Goal: Task Accomplishment & Management: Use online tool/utility

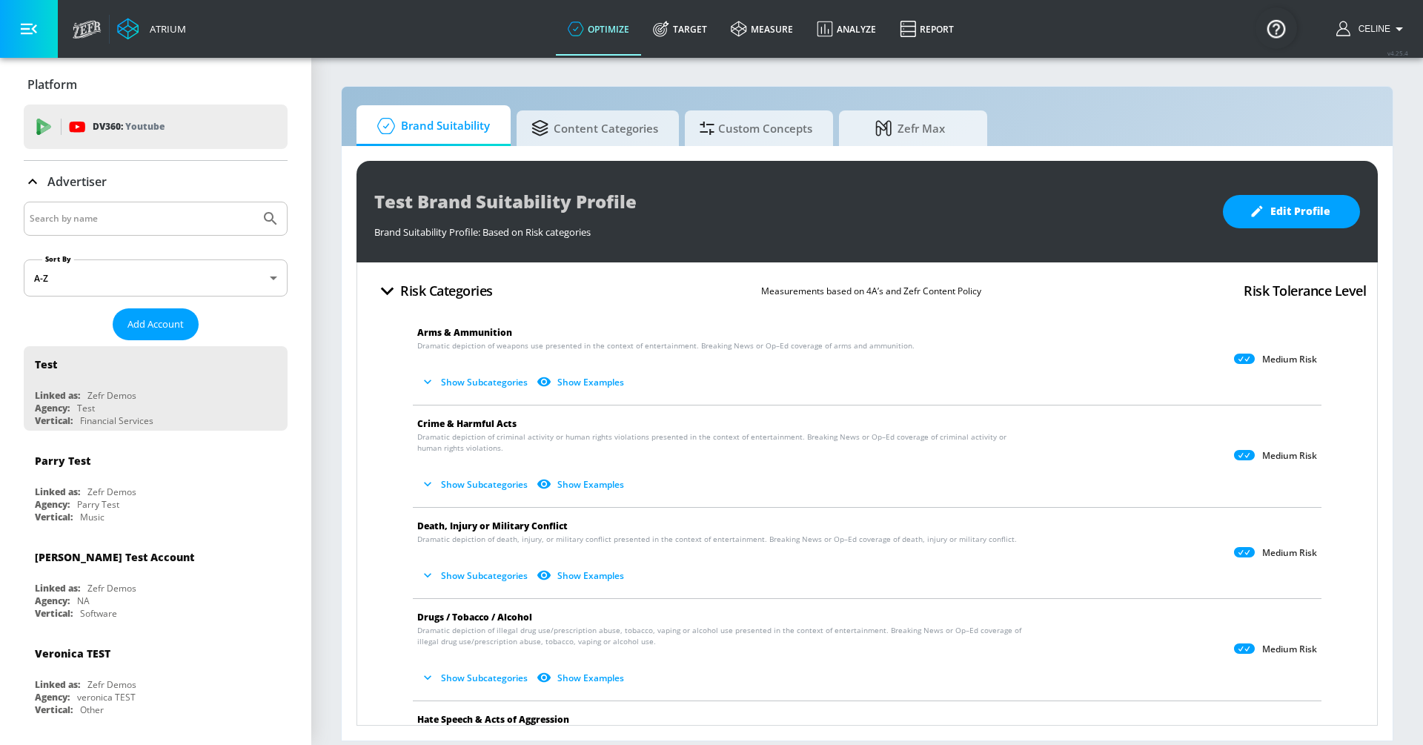
click at [207, 208] on div at bounding box center [156, 219] width 264 height 34
click at [207, 221] on input "Search by name" at bounding box center [142, 218] width 225 height 19
type input "disney channel"
click at [254, 202] on button "Submit Search" at bounding box center [270, 218] width 33 height 33
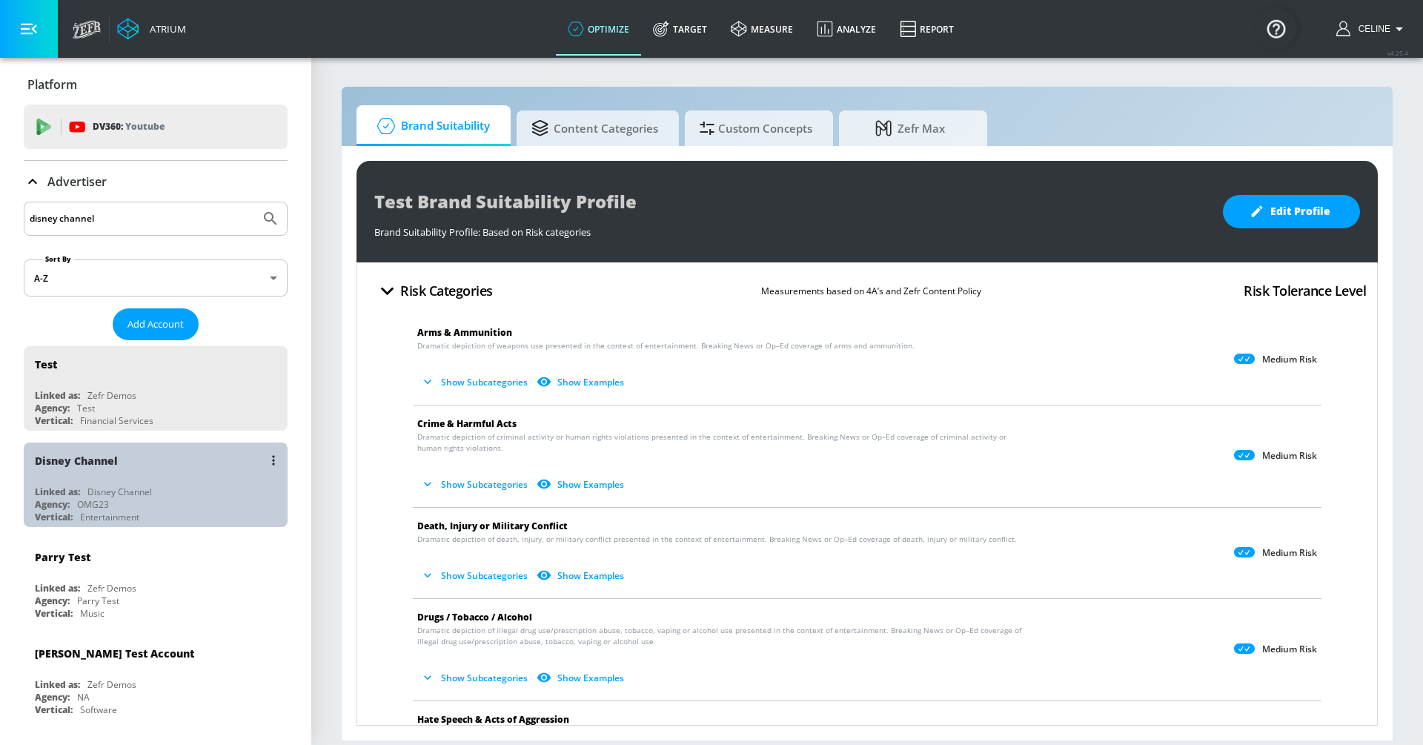
click at [109, 503] on div "OMG23" at bounding box center [93, 504] width 32 height 13
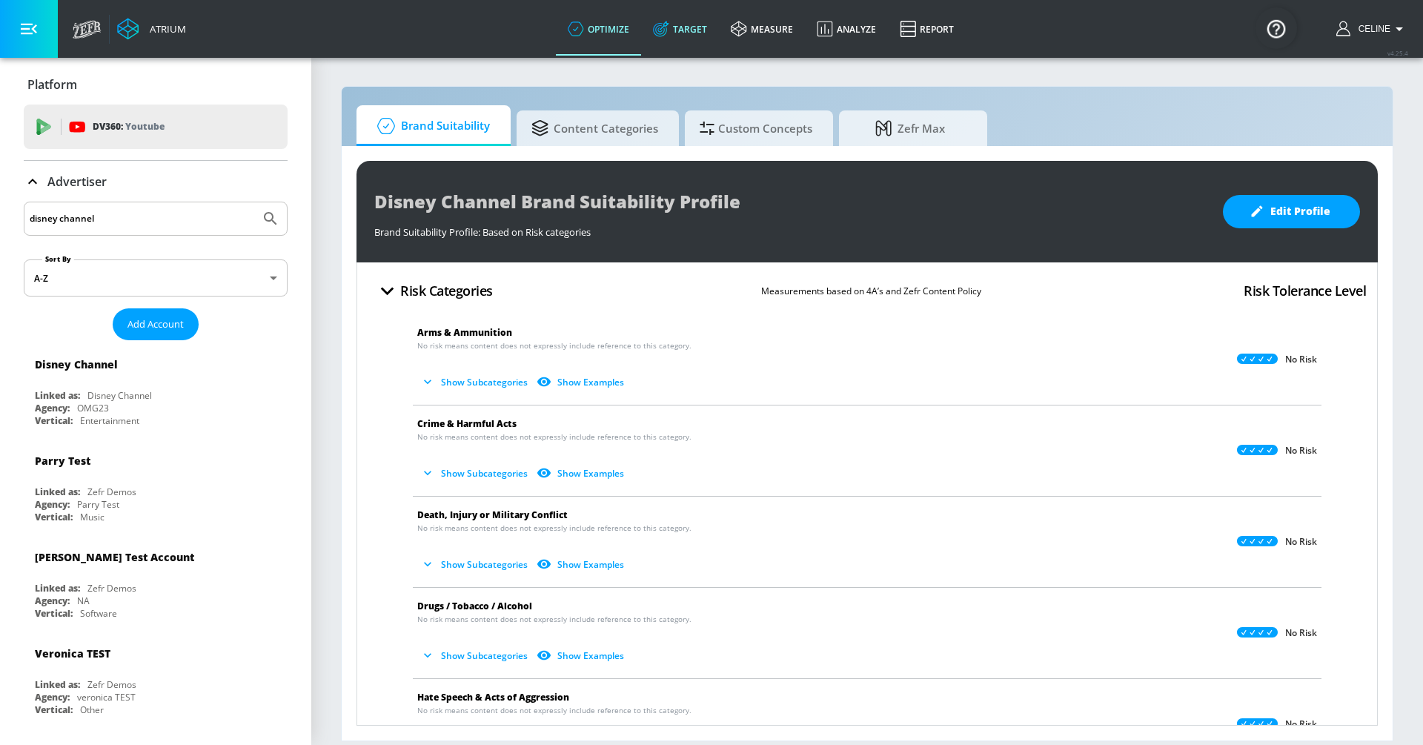
click at [686, 24] on link "Target" at bounding box center [680, 28] width 78 height 53
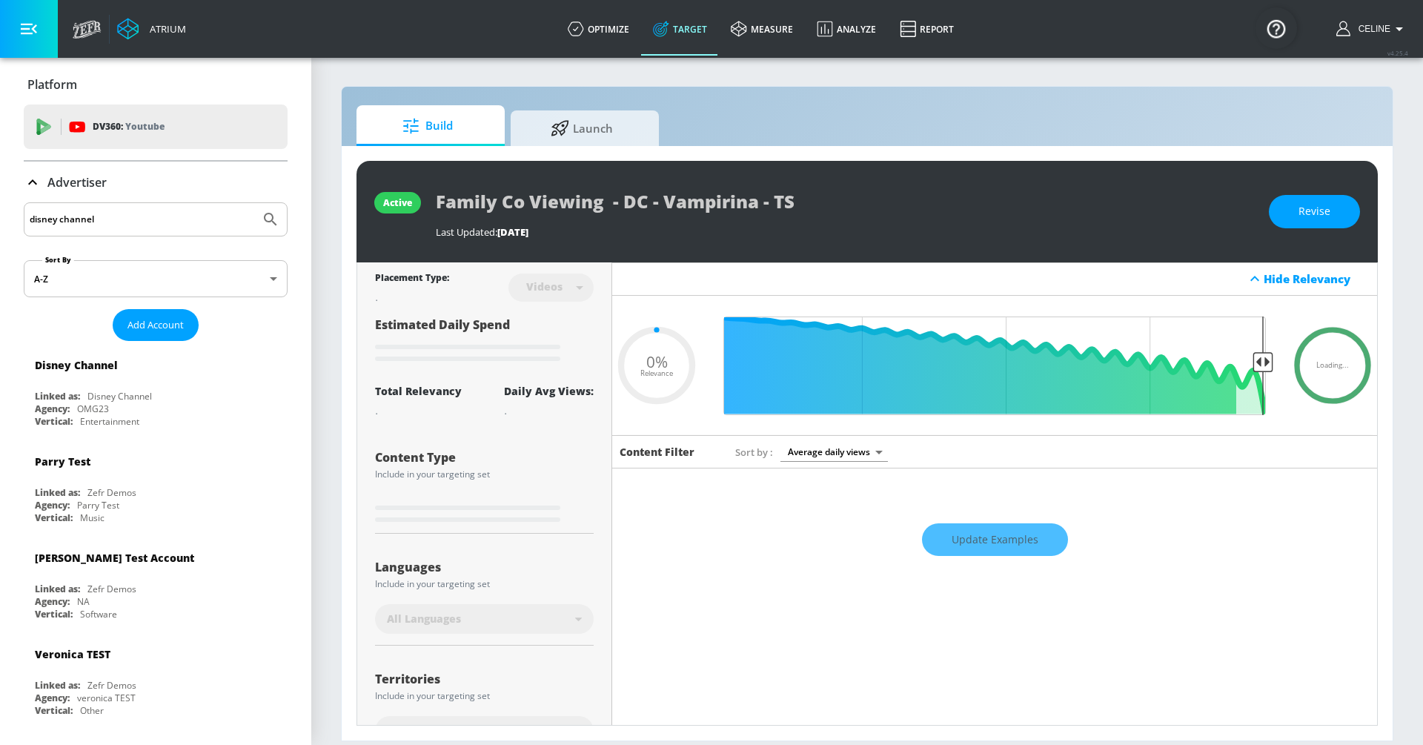
type input "0.8"
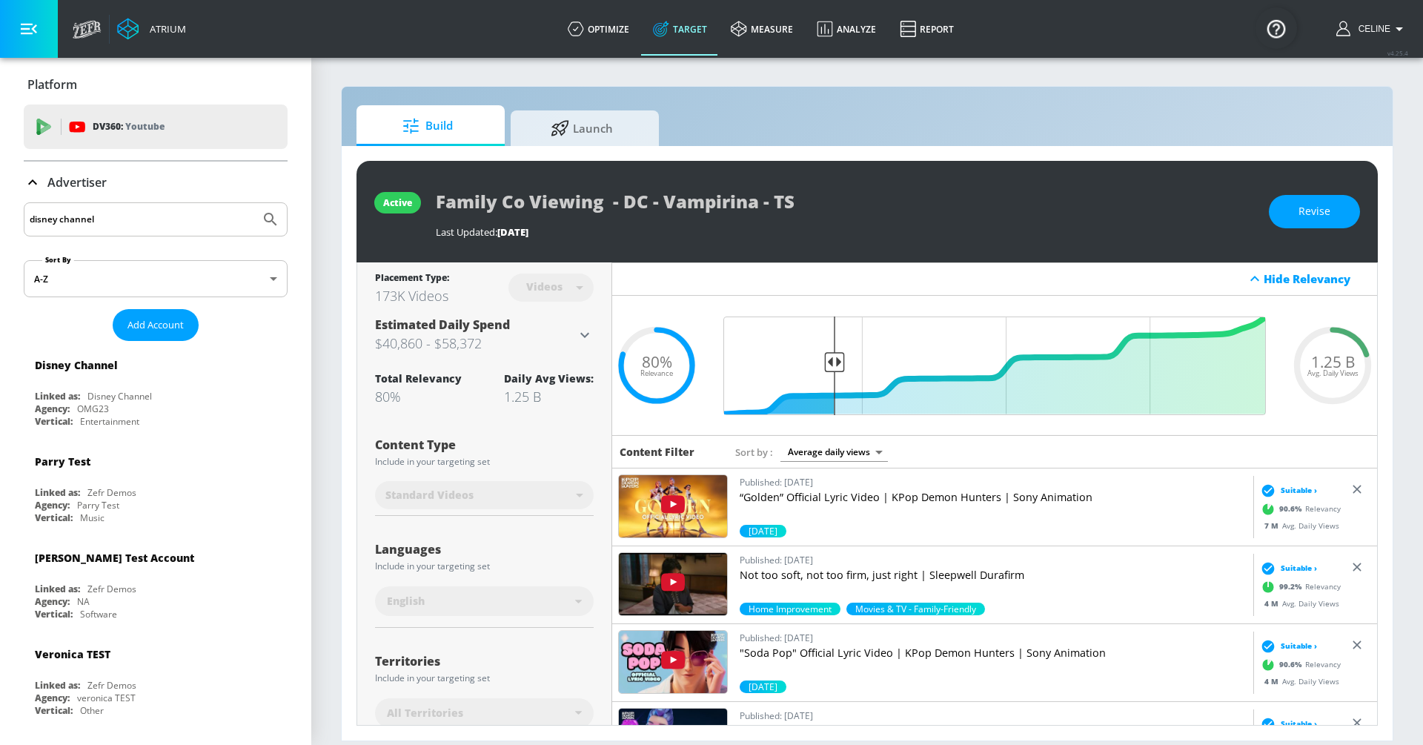
click at [867, 453] on body "Atrium optimize Target measure Analyze Report optimize Target measure Analyze R…" at bounding box center [711, 372] width 1423 height 745
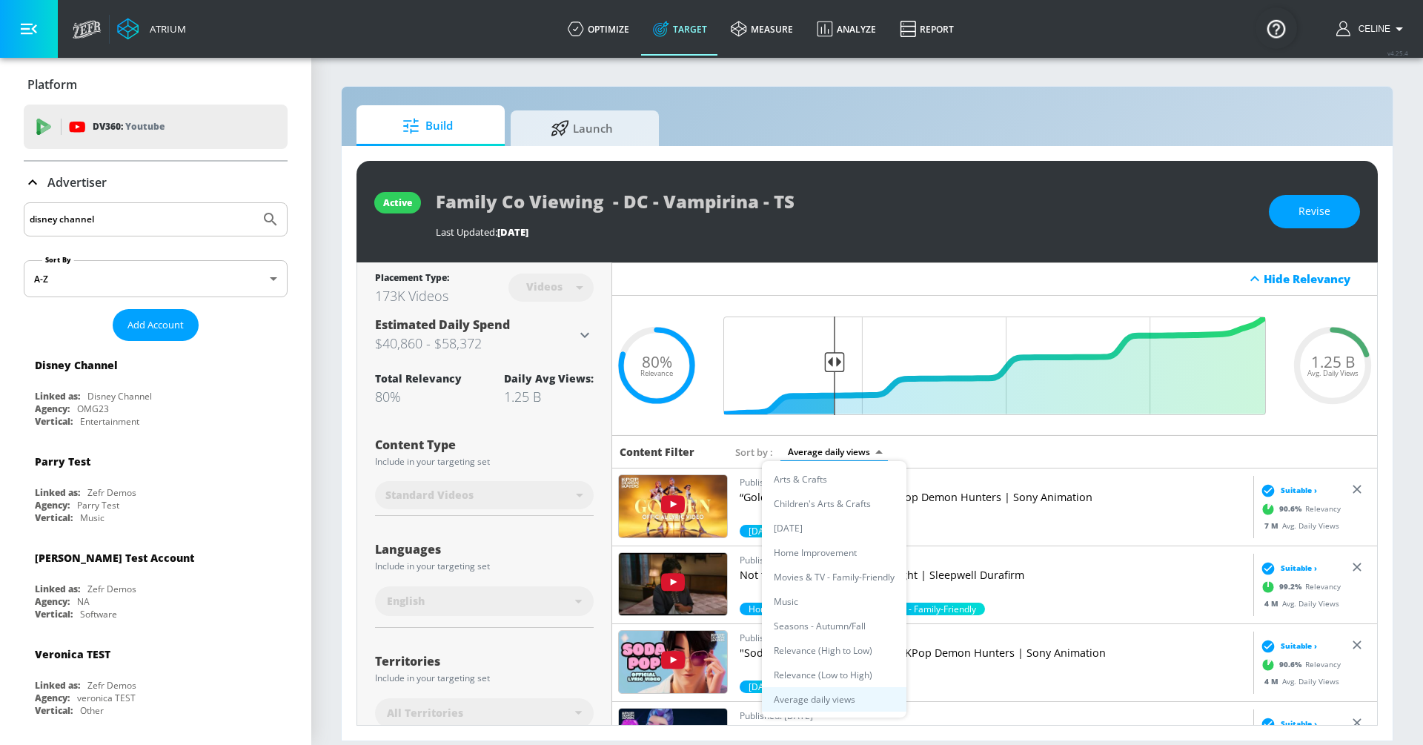
click at [165, 226] on div at bounding box center [711, 372] width 1423 height 745
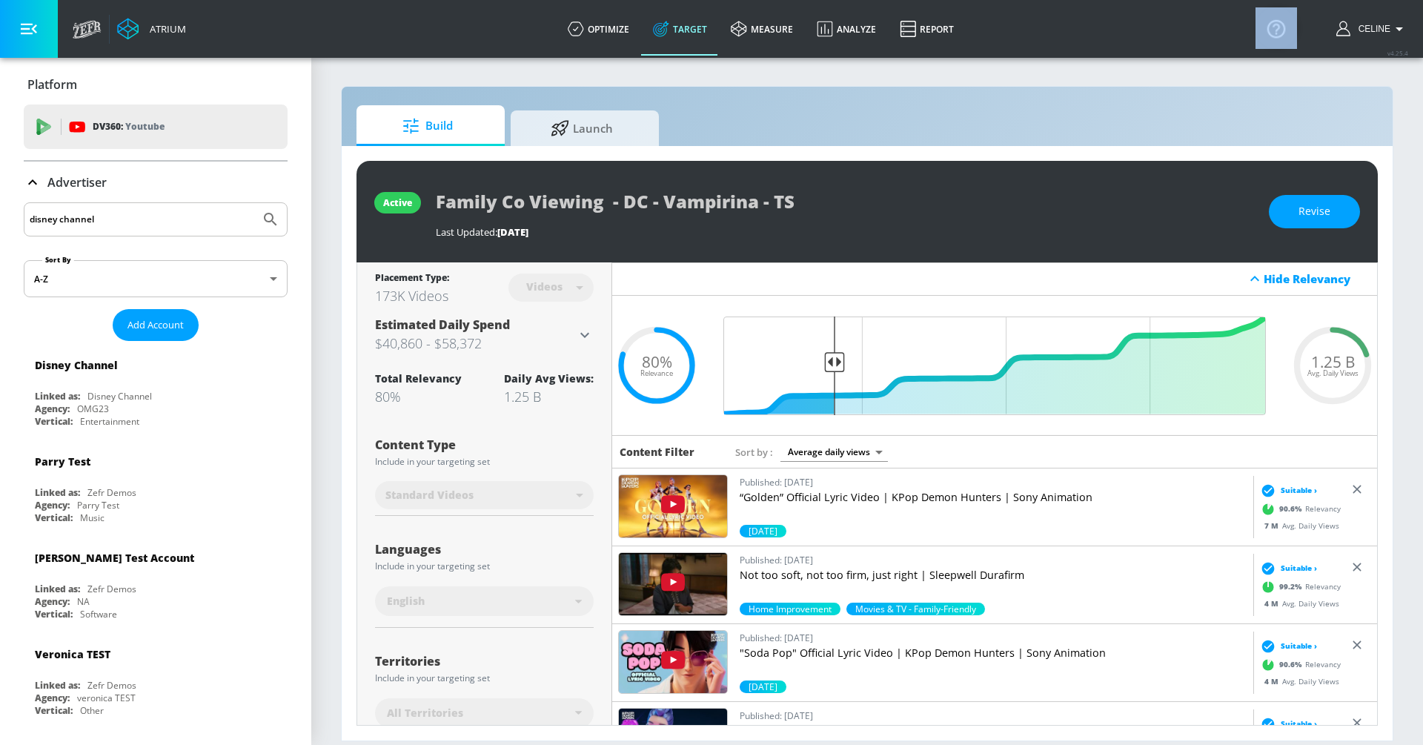
click at [165, 225] on div "Arts & Crafts Children's Arts & Crafts [DATE] Home Improvement Movies & TV - Fa…" at bounding box center [711, 372] width 1423 height 745
click at [76, 229] on div "disney channel" at bounding box center [156, 219] width 264 height 34
click at [76, 226] on input "disney channel" at bounding box center [142, 219] width 225 height 19
type input "disney junior"
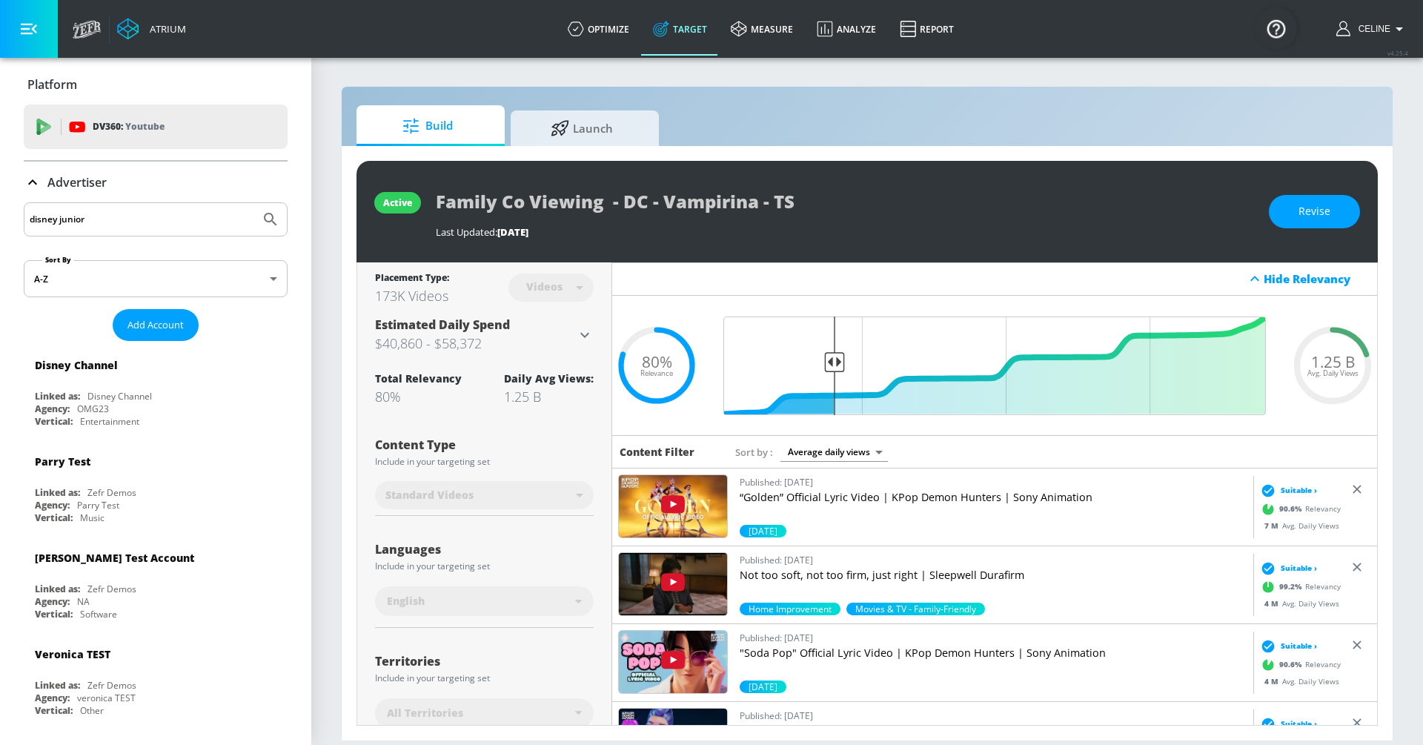
click at [254, 203] on button "Submit Search" at bounding box center [270, 219] width 33 height 33
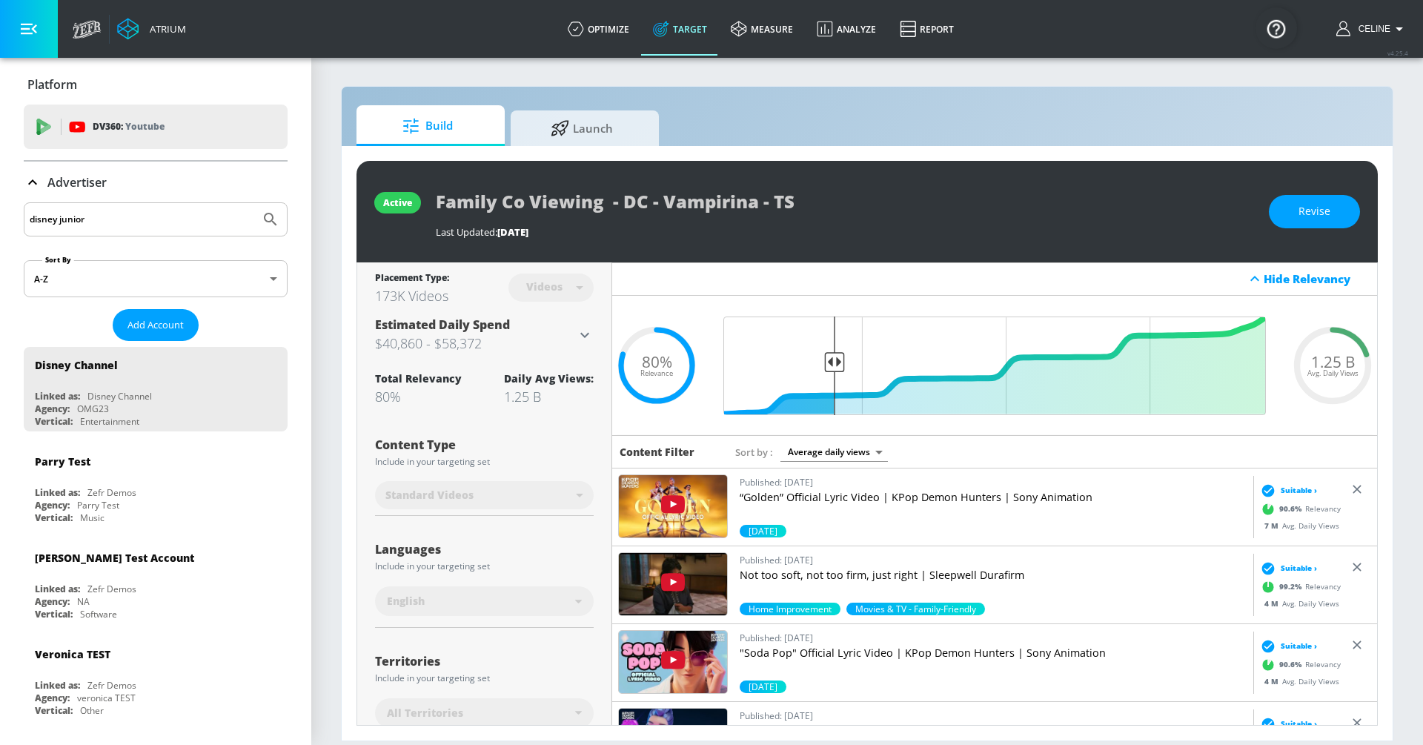
click at [76, 176] on p "Advertiser" at bounding box center [76, 182] width 59 height 16
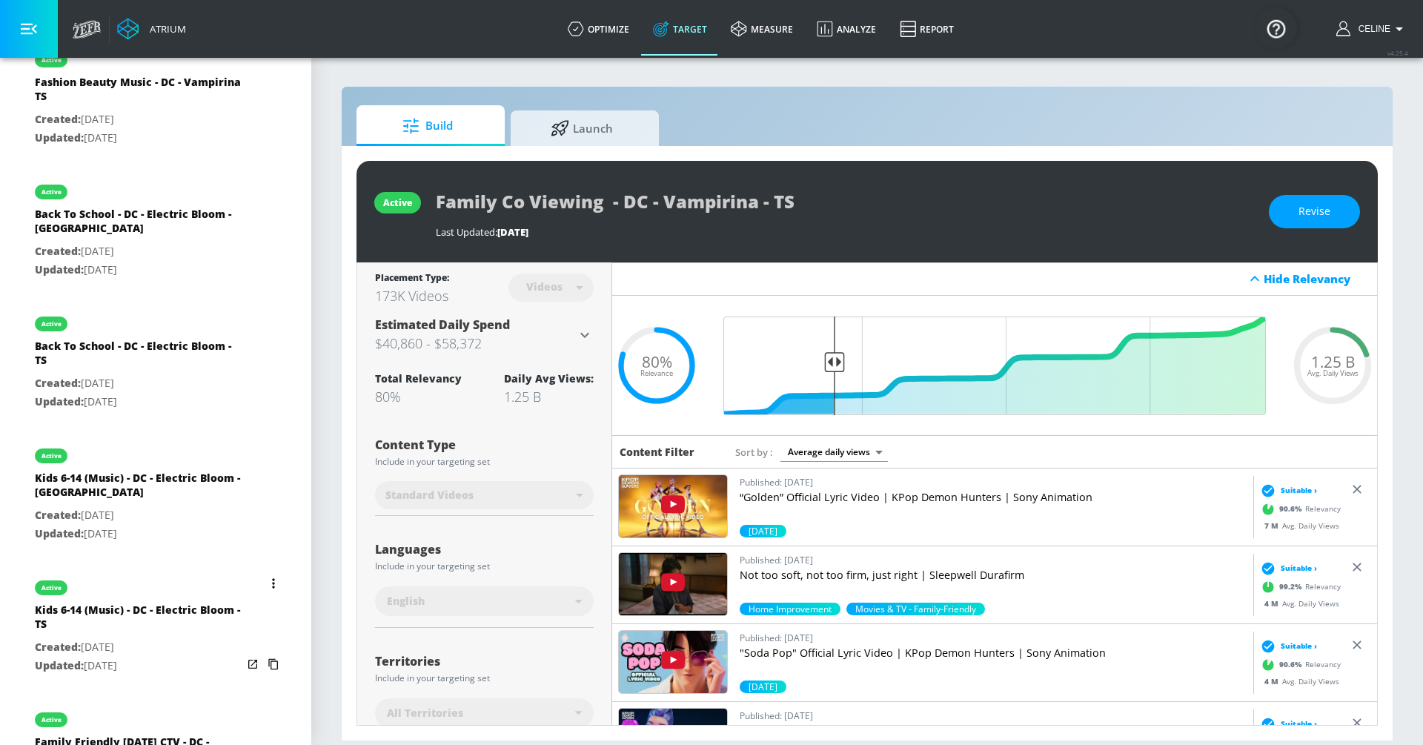
scroll to position [590, 0]
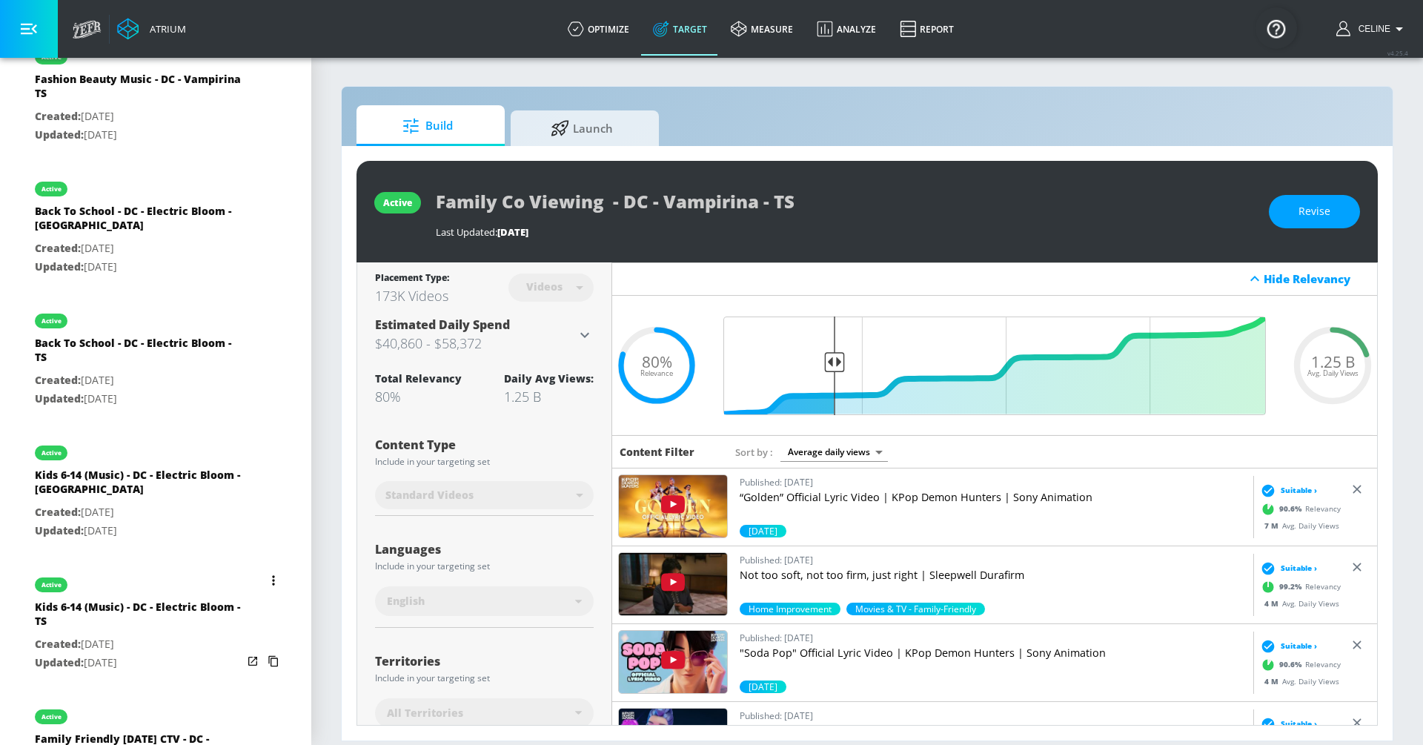
click at [145, 600] on div "Kids 6-14 (Music) - DC - Electric Bloom - TS" at bounding box center [139, 618] width 208 height 36
type input "Kids 6-14 (Music) - DC - Electric Bloom - TS"
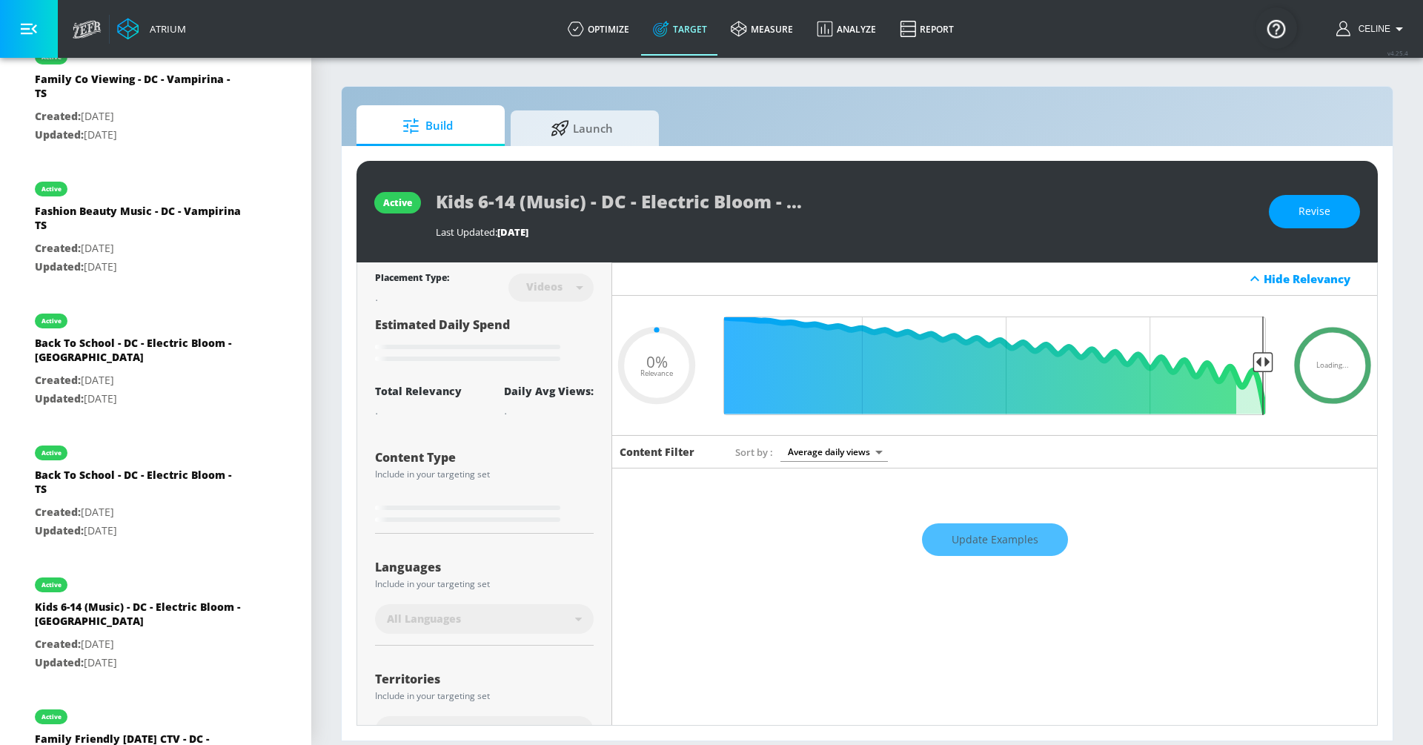
click at [842, 455] on body "Atrium optimize Target measure Analyze Report optimize Target measure Analyze R…" at bounding box center [711, 372] width 1423 height 745
click at [842, 455] on div at bounding box center [711, 372] width 1423 height 745
click at [838, 451] on body "Atrium optimize Target measure Analyze Report optimize Target measure Analyze R…" at bounding box center [711, 372] width 1423 height 745
click at [838, 451] on div at bounding box center [711, 372] width 1423 height 745
click at [838, 451] on body "Atrium optimize Target measure Analyze Report optimize Target measure Analyze R…" at bounding box center [711, 372] width 1423 height 745
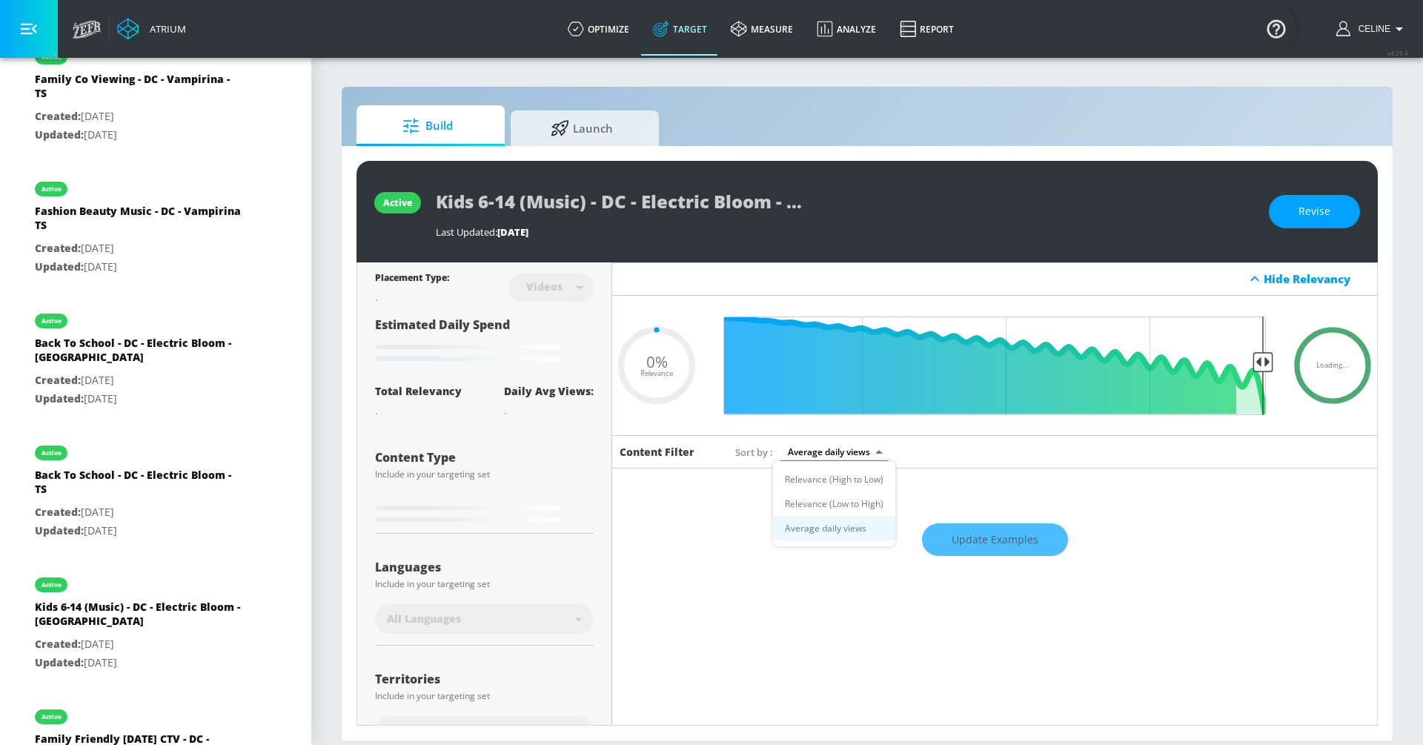
click at [838, 451] on div at bounding box center [711, 372] width 1423 height 745
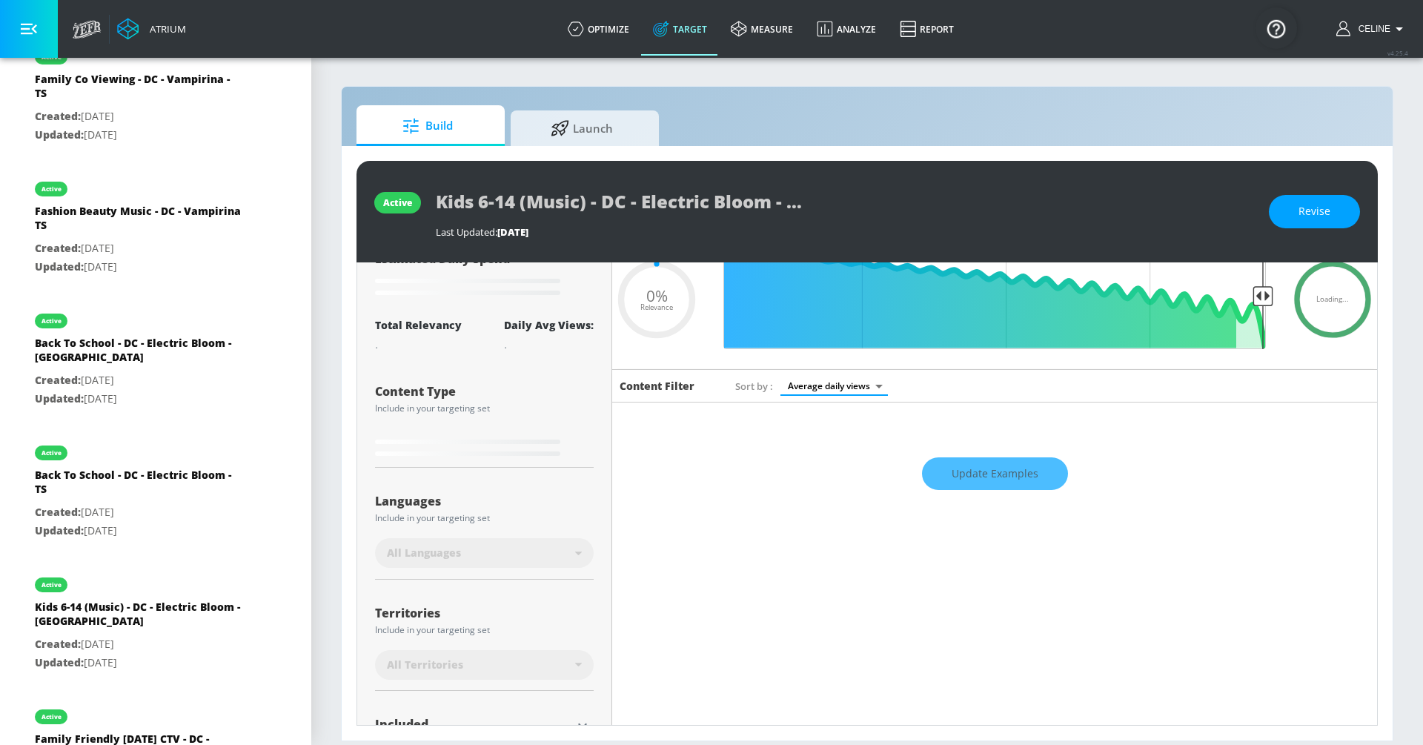
scroll to position [74, 0]
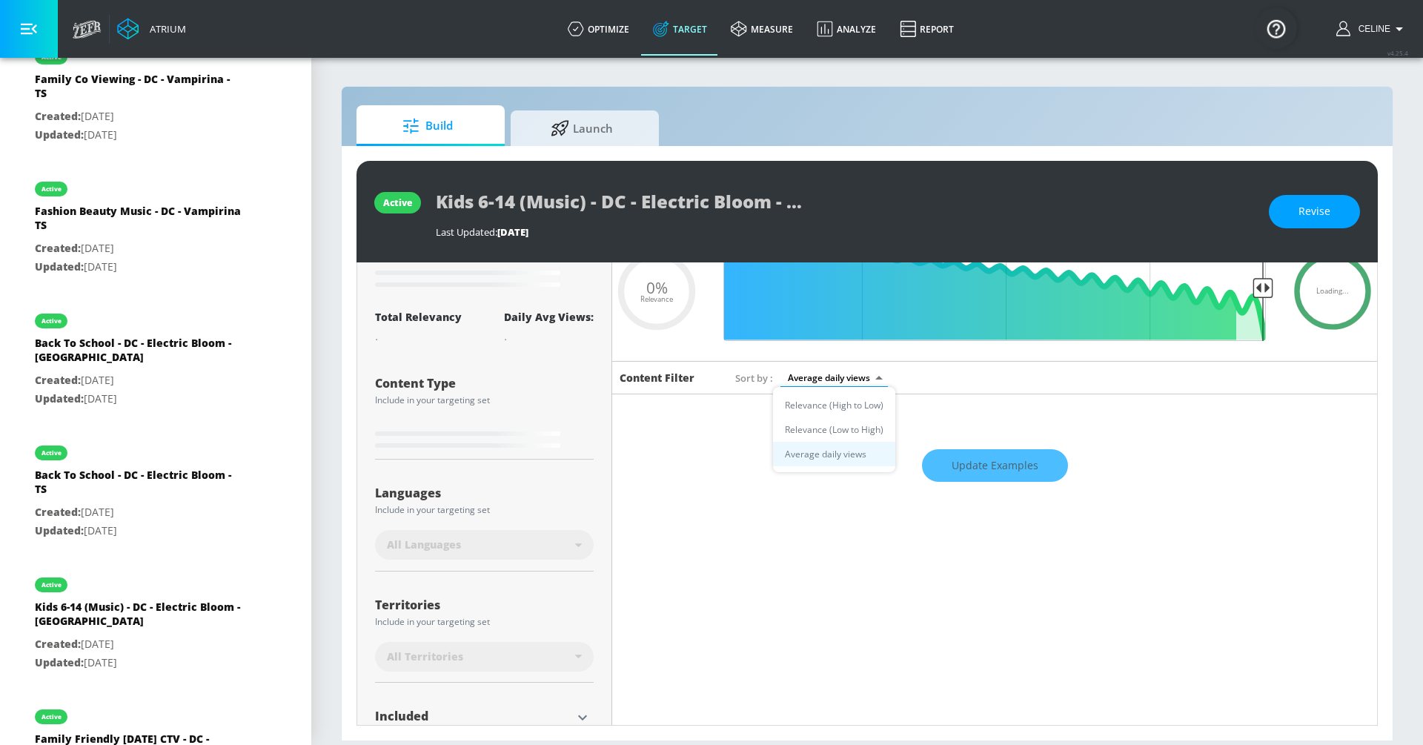
click at [854, 370] on body "Atrium optimize Target measure Analyze Report optimize Target measure Analyze R…" at bounding box center [711, 372] width 1423 height 745
click at [938, 370] on div at bounding box center [711, 372] width 1423 height 745
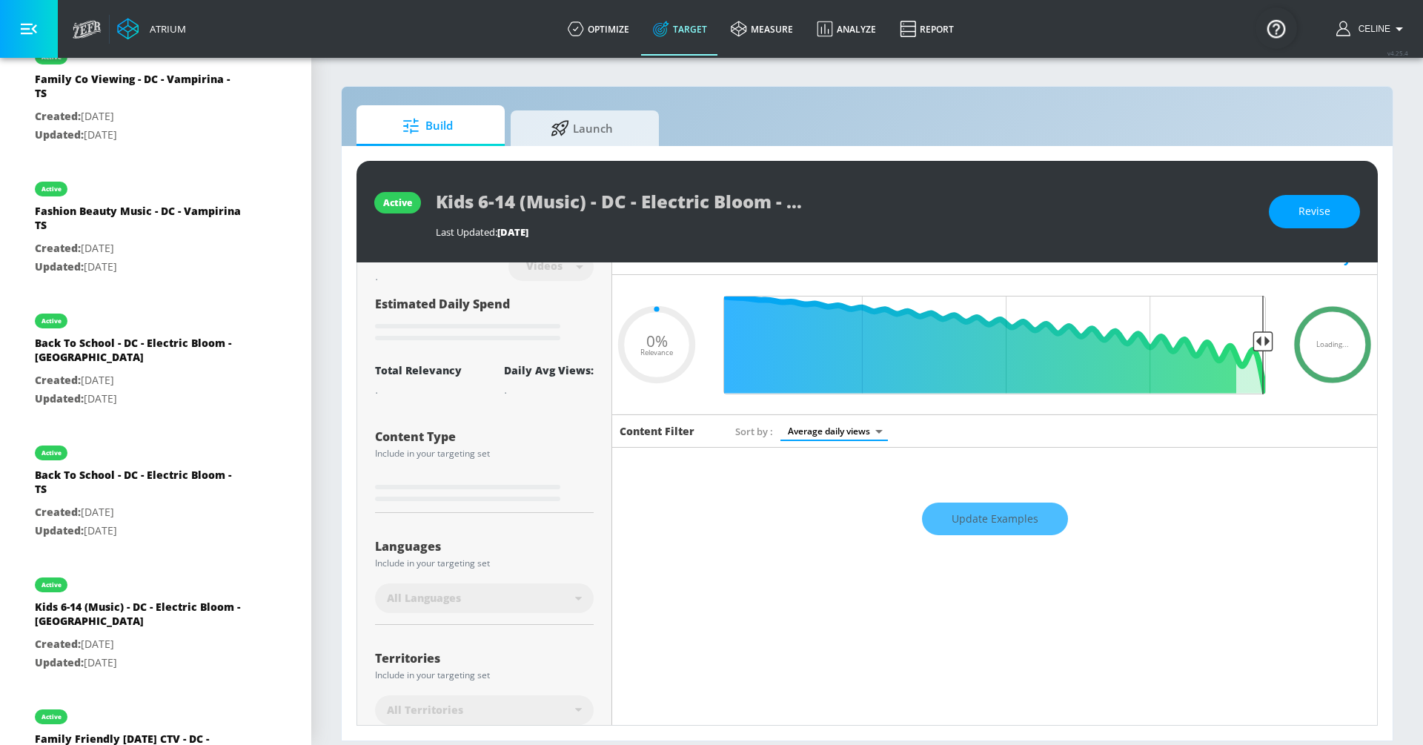
scroll to position [15, 0]
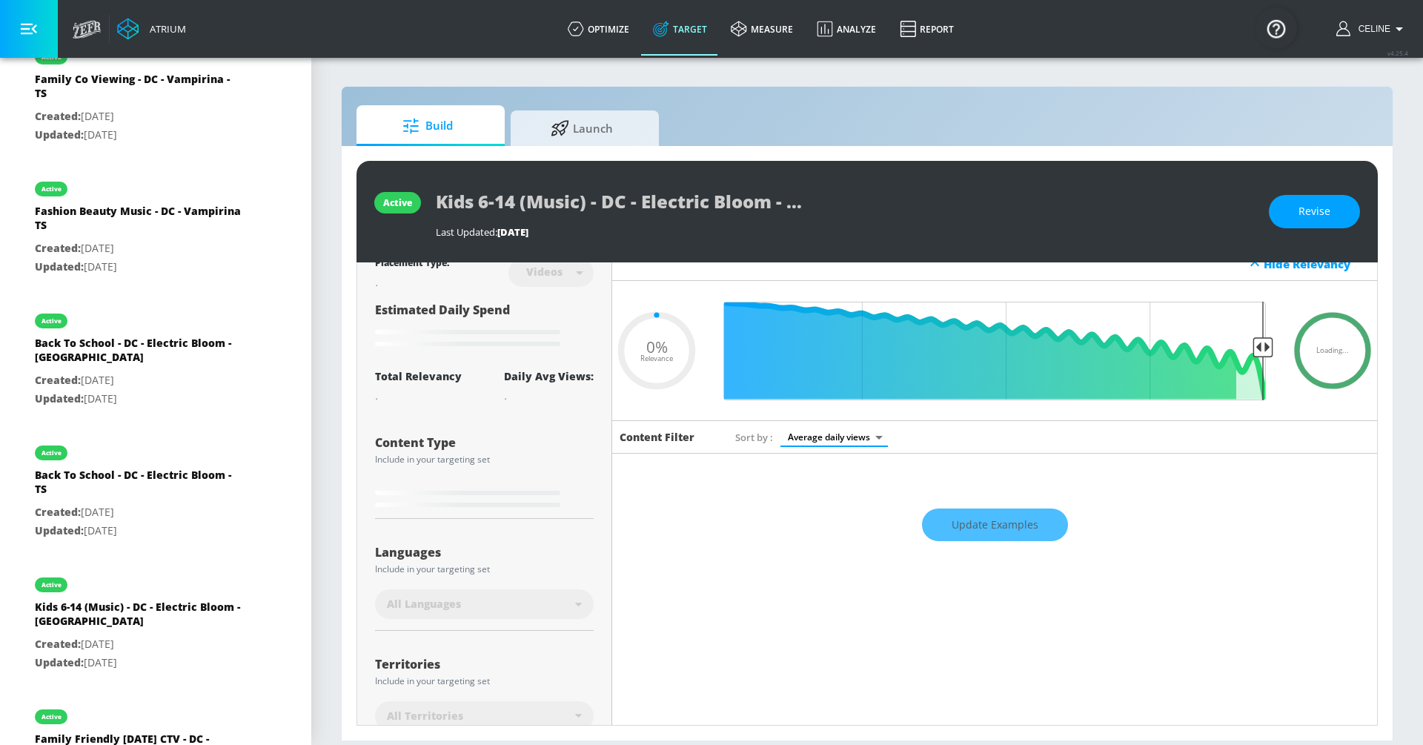
click at [829, 430] on body "Atrium optimize Target measure Analyze Report optimize Target measure Analyze R…" at bounding box center [711, 372] width 1423 height 745
click at [950, 408] on div at bounding box center [711, 372] width 1423 height 745
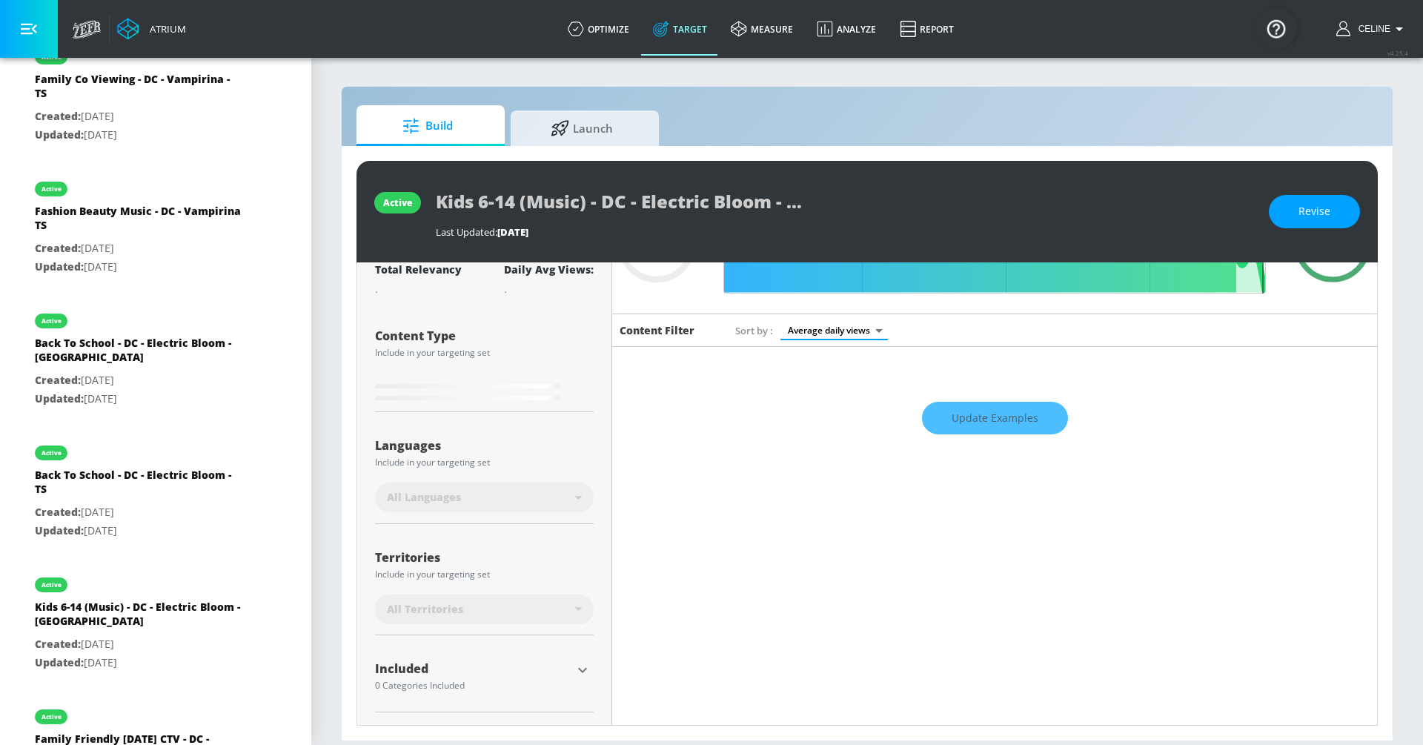
scroll to position [0, 0]
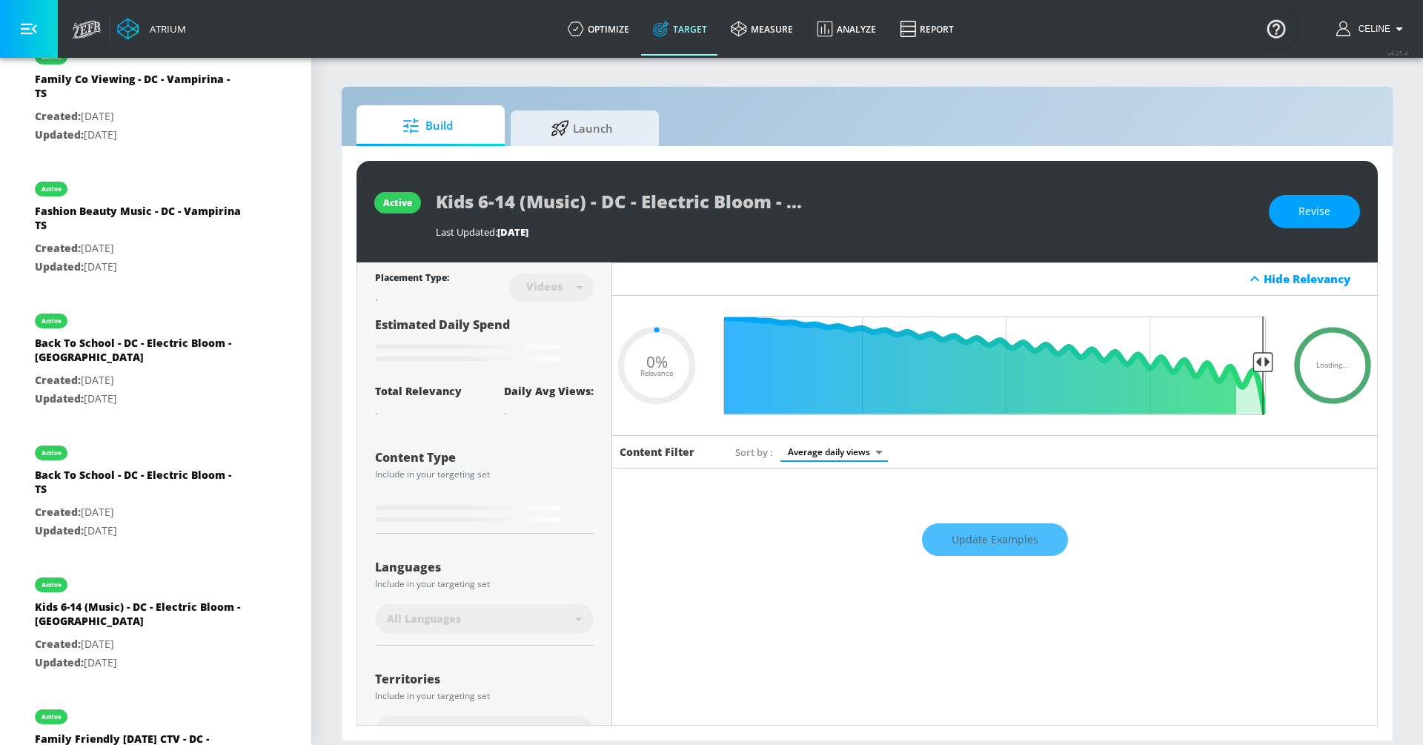
type input "0.5"
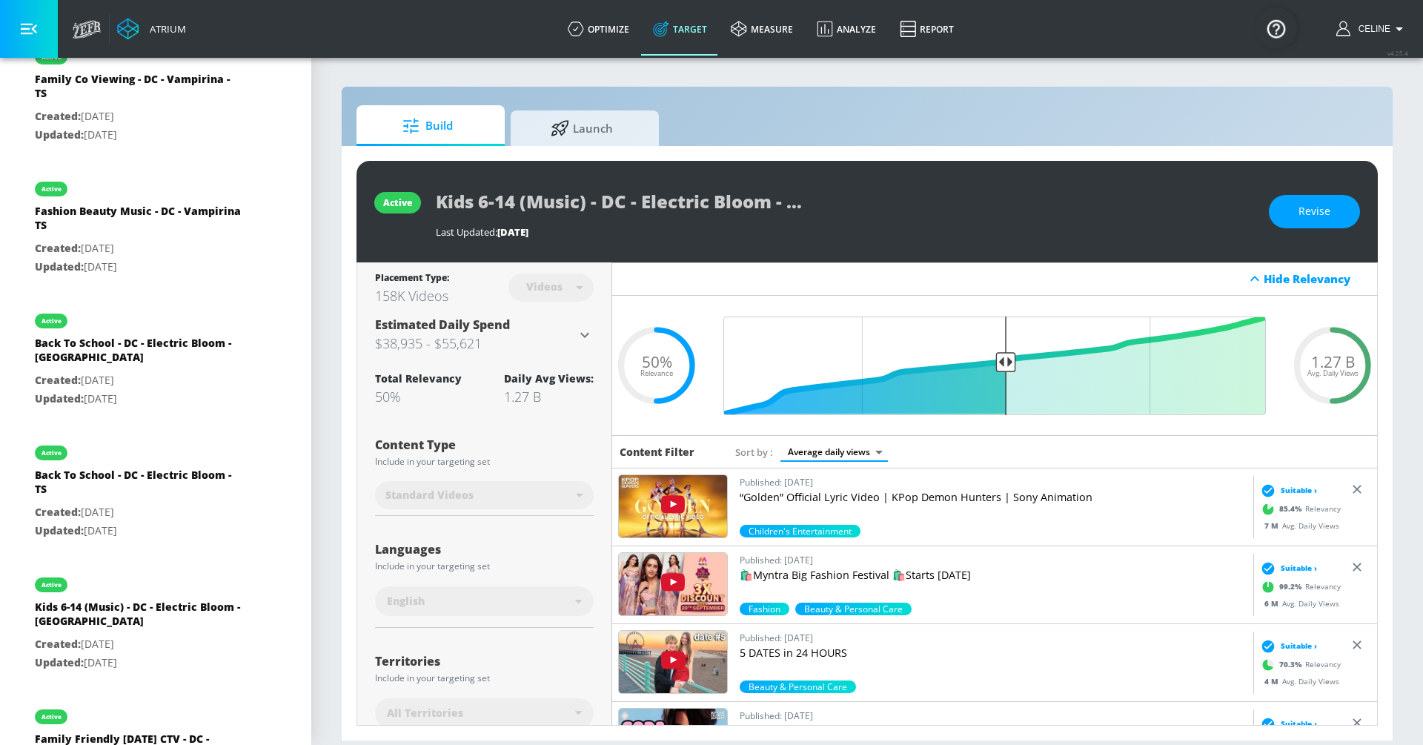
click at [808, 443] on body "Atrium optimize Target measure Analyze Report optimize Target measure Analyze R…" at bounding box center [711, 372] width 1423 height 745
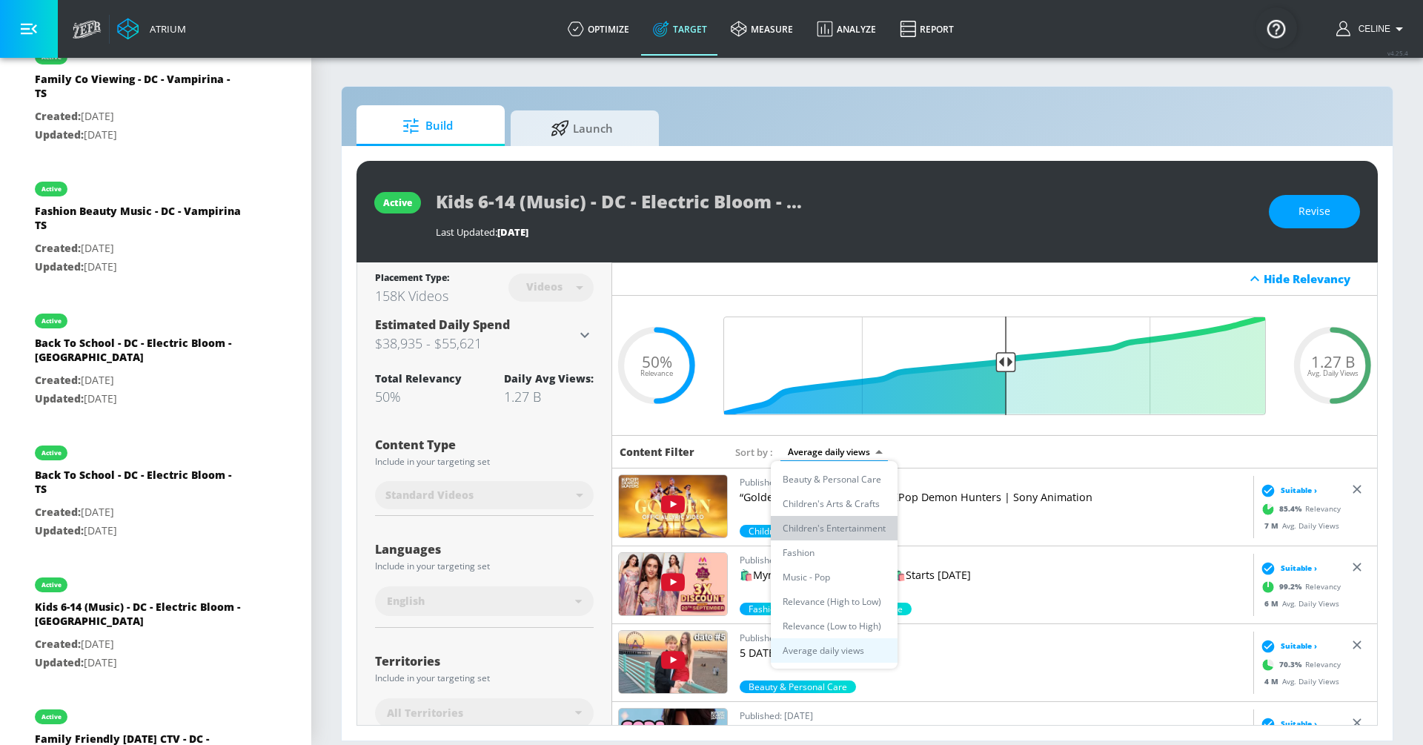
click at [843, 523] on li "Children's Entertainment" at bounding box center [834, 528] width 127 height 24
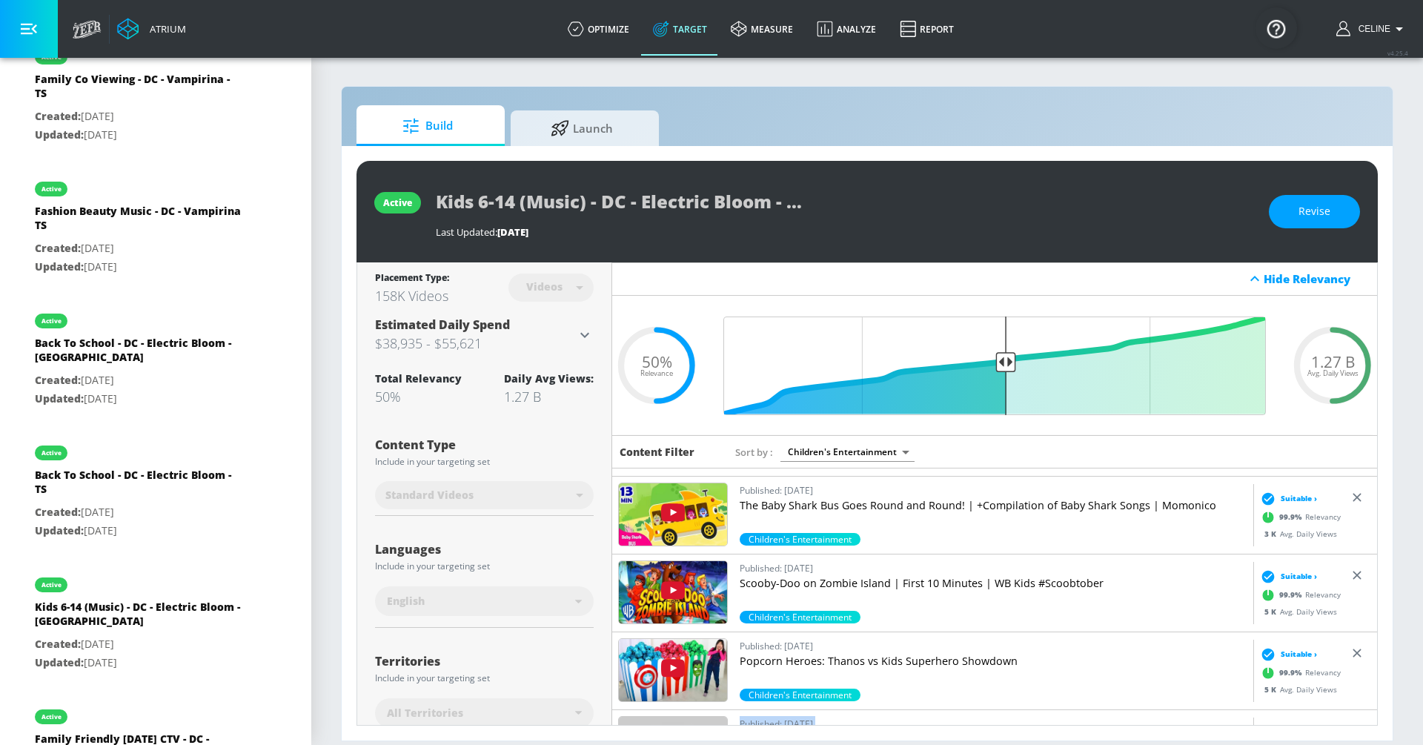
click at [887, 454] on body "Atrium optimize Target measure Analyze Report optimize Target measure Analyze R…" at bounding box center [711, 372] width 1423 height 745
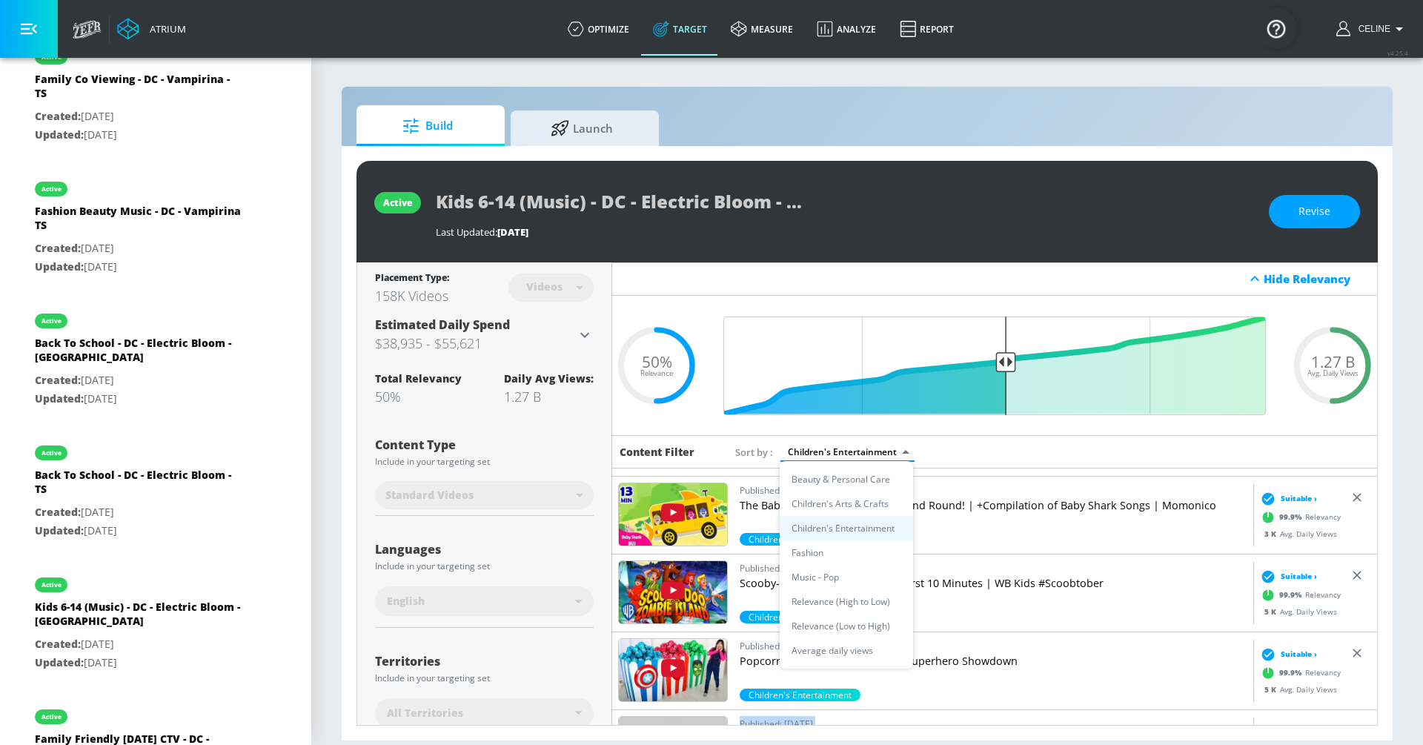
click at [847, 548] on li "Fashion" at bounding box center [846, 552] width 133 height 24
type input "27262a87-ba93-421d-9ec2-db336ae8b585"
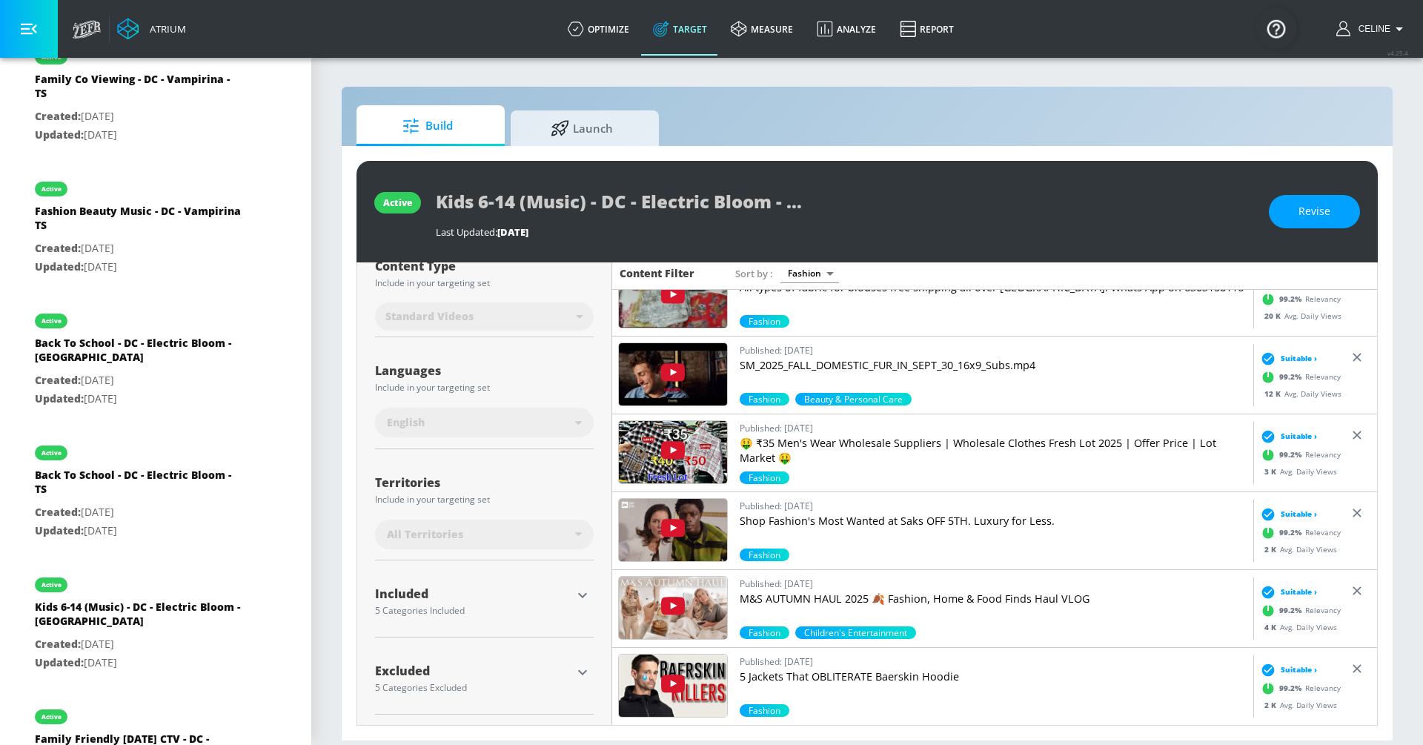
scroll to position [6144, 0]
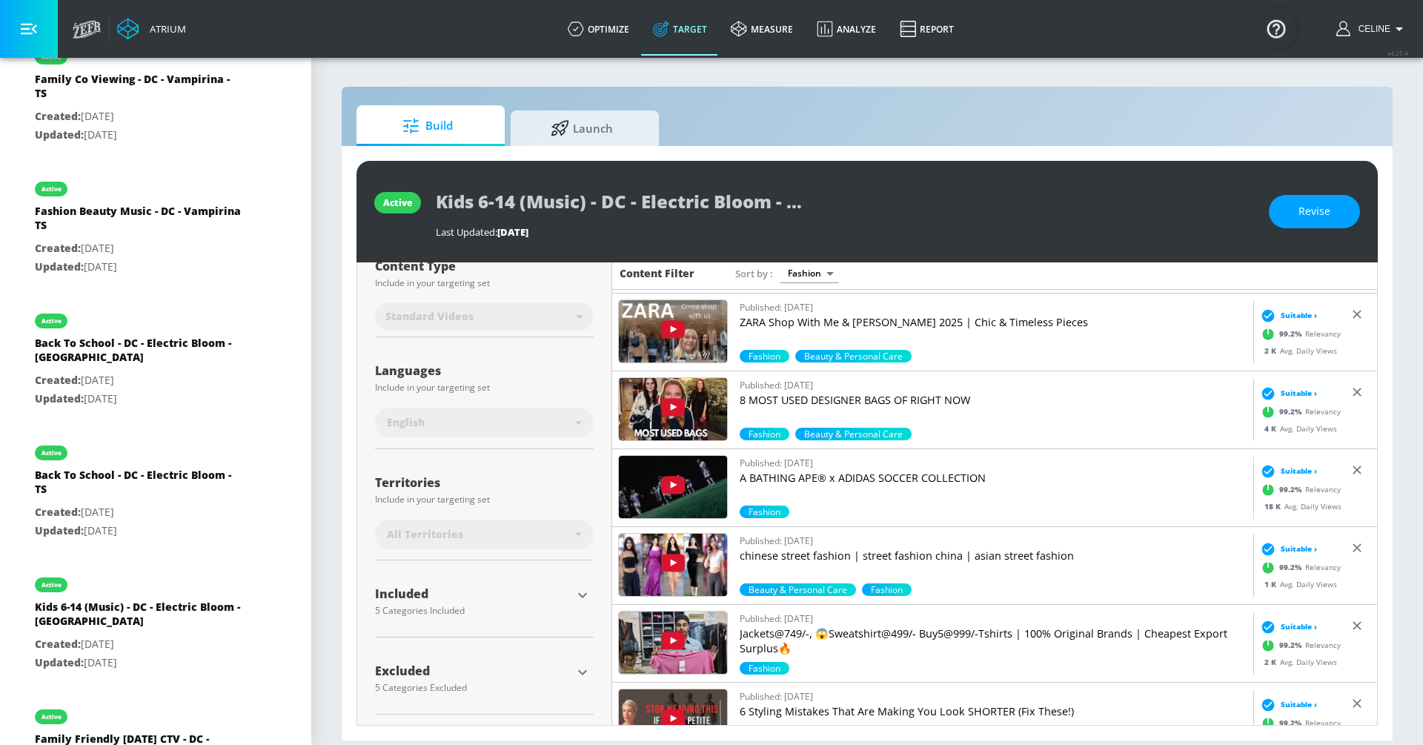
click at [577, 156] on div "active Kids 6-14 (Music) - DC - Electric Bloom - TS Last Updated: [DATE] Revise…" at bounding box center [867, 443] width 1051 height 594
click at [577, 137] on span "Launch" at bounding box center [581, 126] width 113 height 36
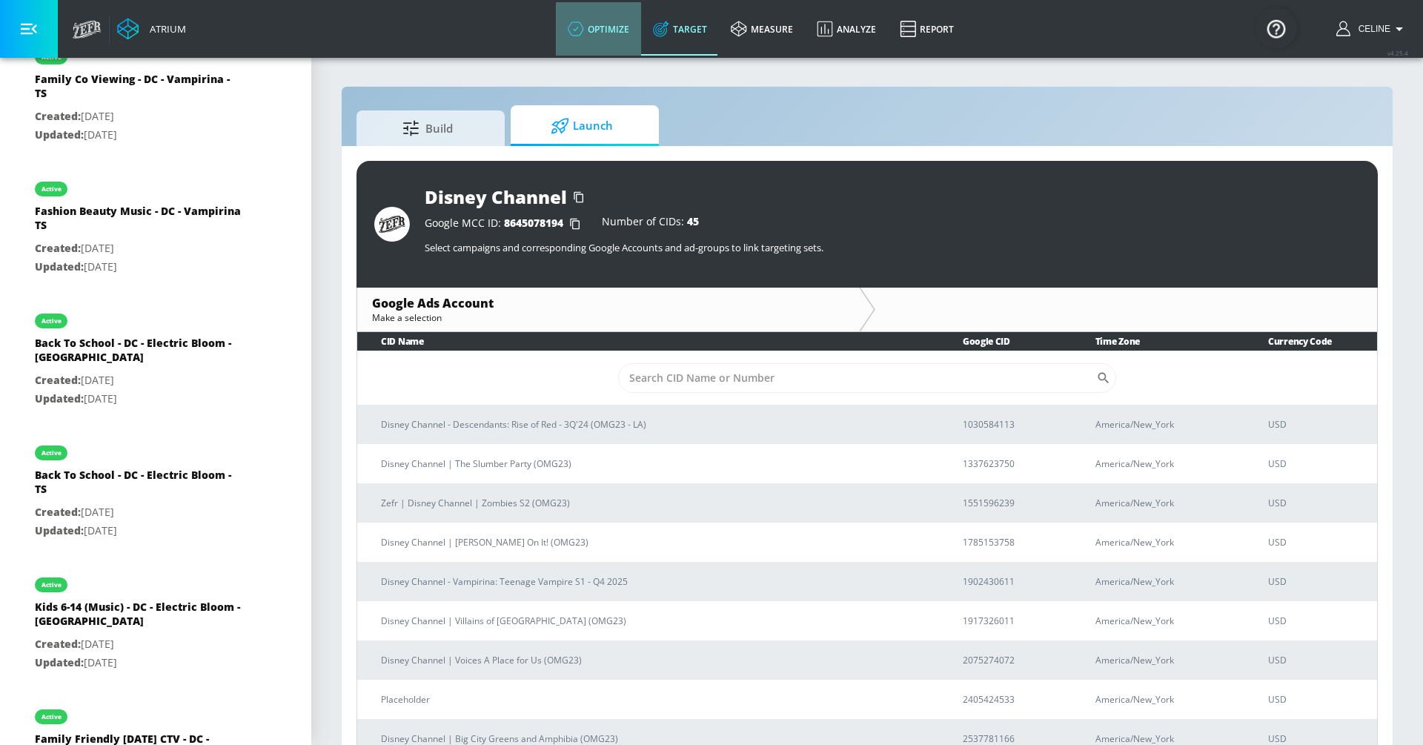
click at [606, 35] on link "optimize" at bounding box center [598, 28] width 85 height 53
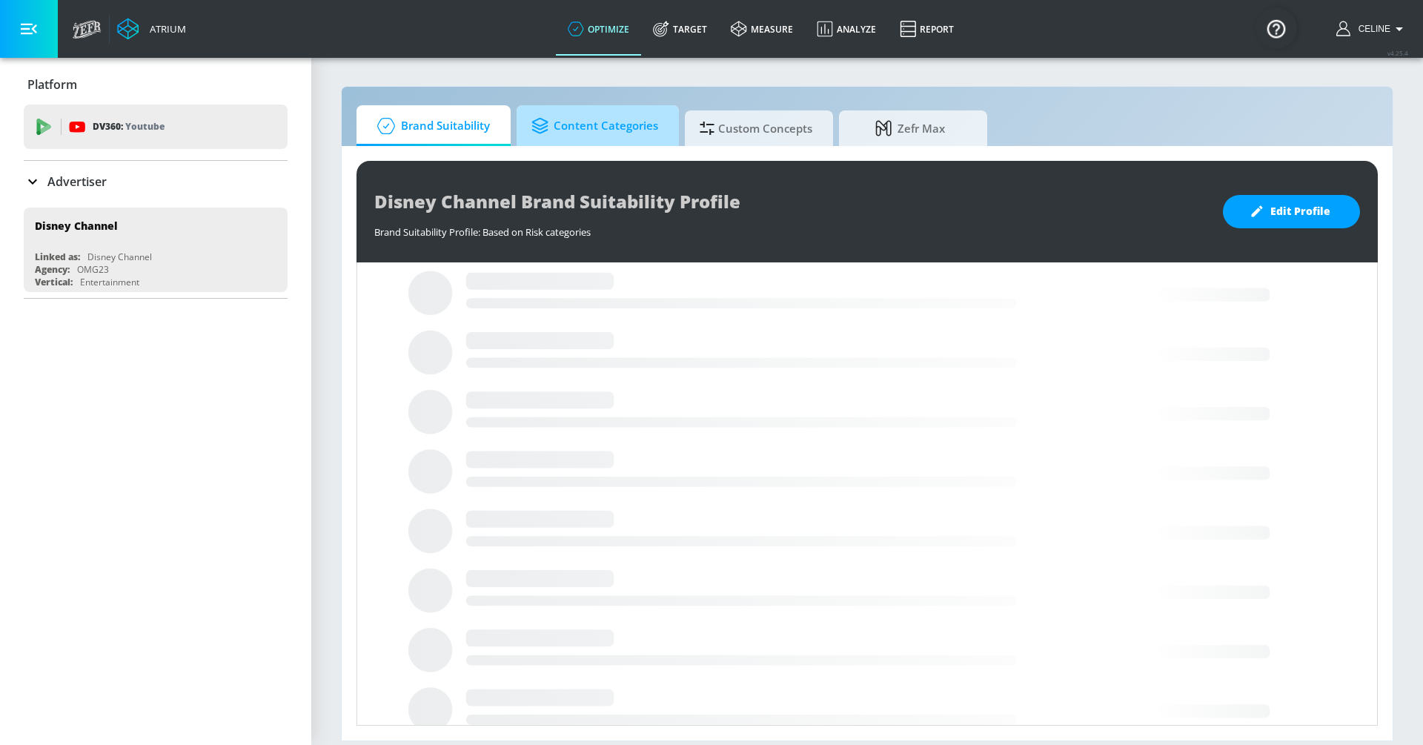
click at [625, 119] on span "Content Categories" at bounding box center [594, 126] width 127 height 36
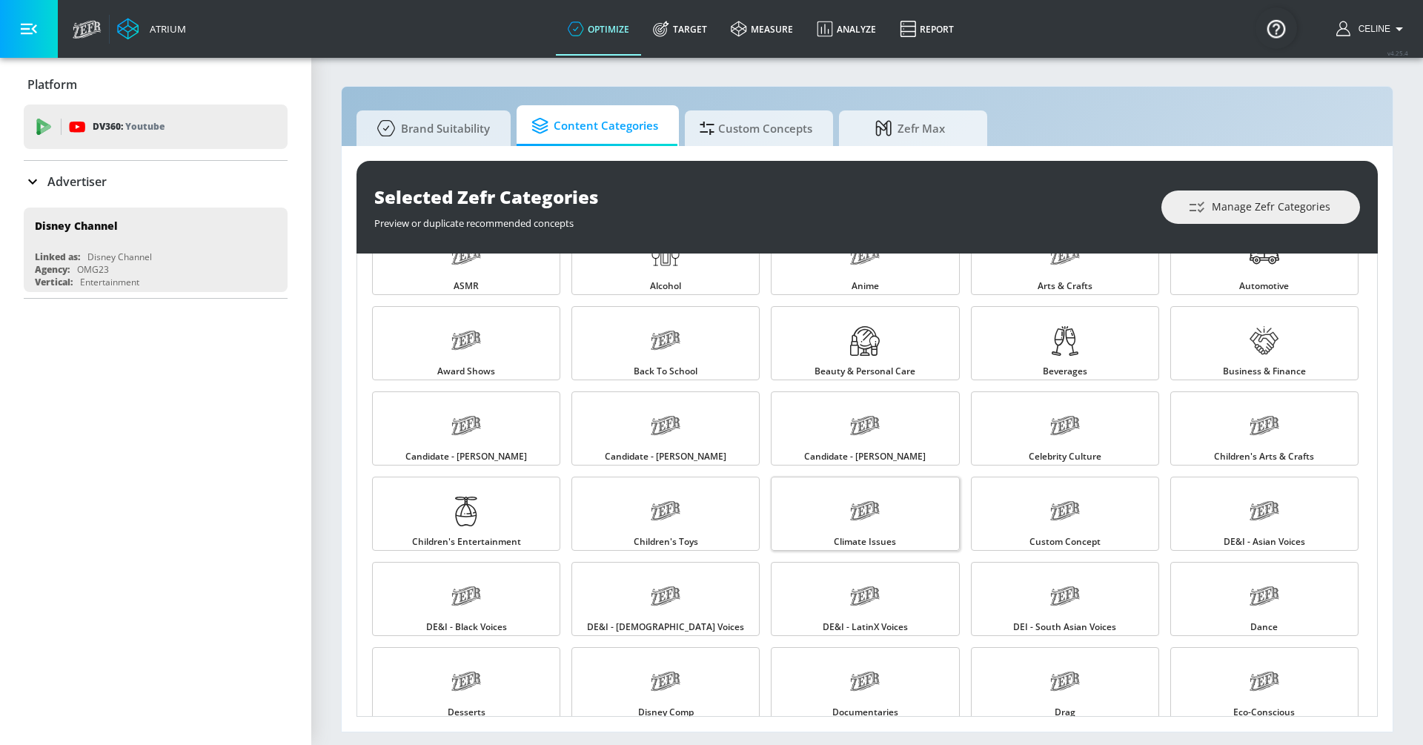
scroll to position [46, 0]
click at [1111, 431] on link "Celebrity Culture" at bounding box center [1065, 430] width 188 height 74
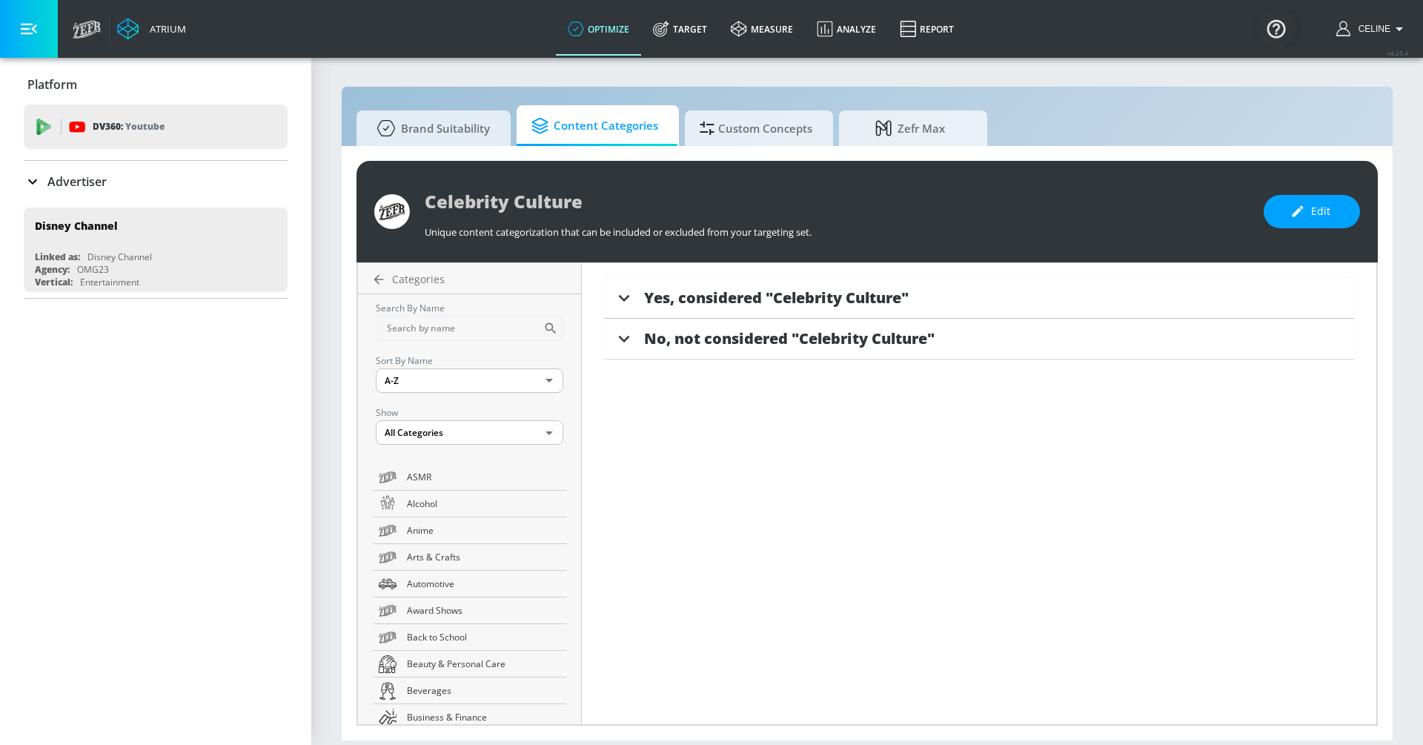
click at [817, 302] on span "Yes, considered "Celebrity Culture"" at bounding box center [776, 298] width 265 height 20
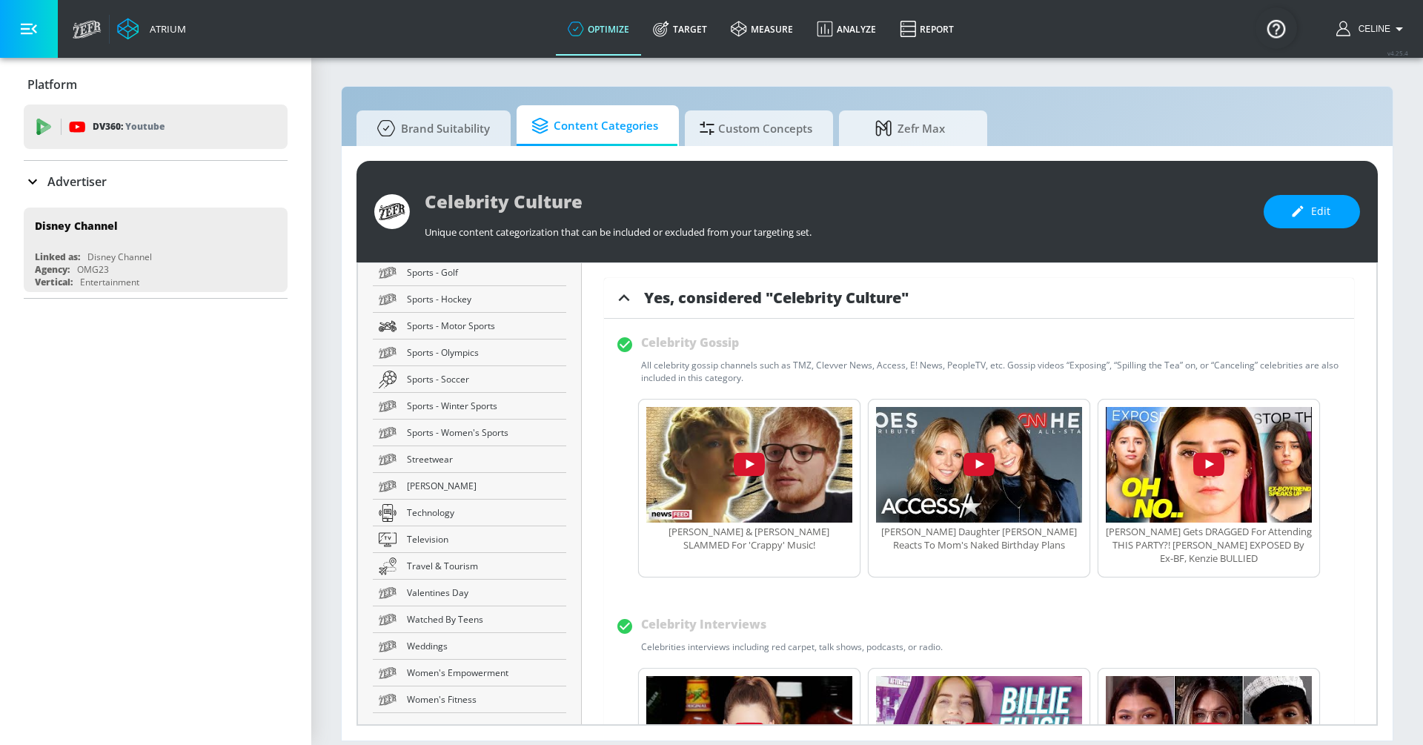
scroll to position [2742, 0]
click at [493, 674] on span "Women's Empowerment" at bounding box center [483, 670] width 153 height 16
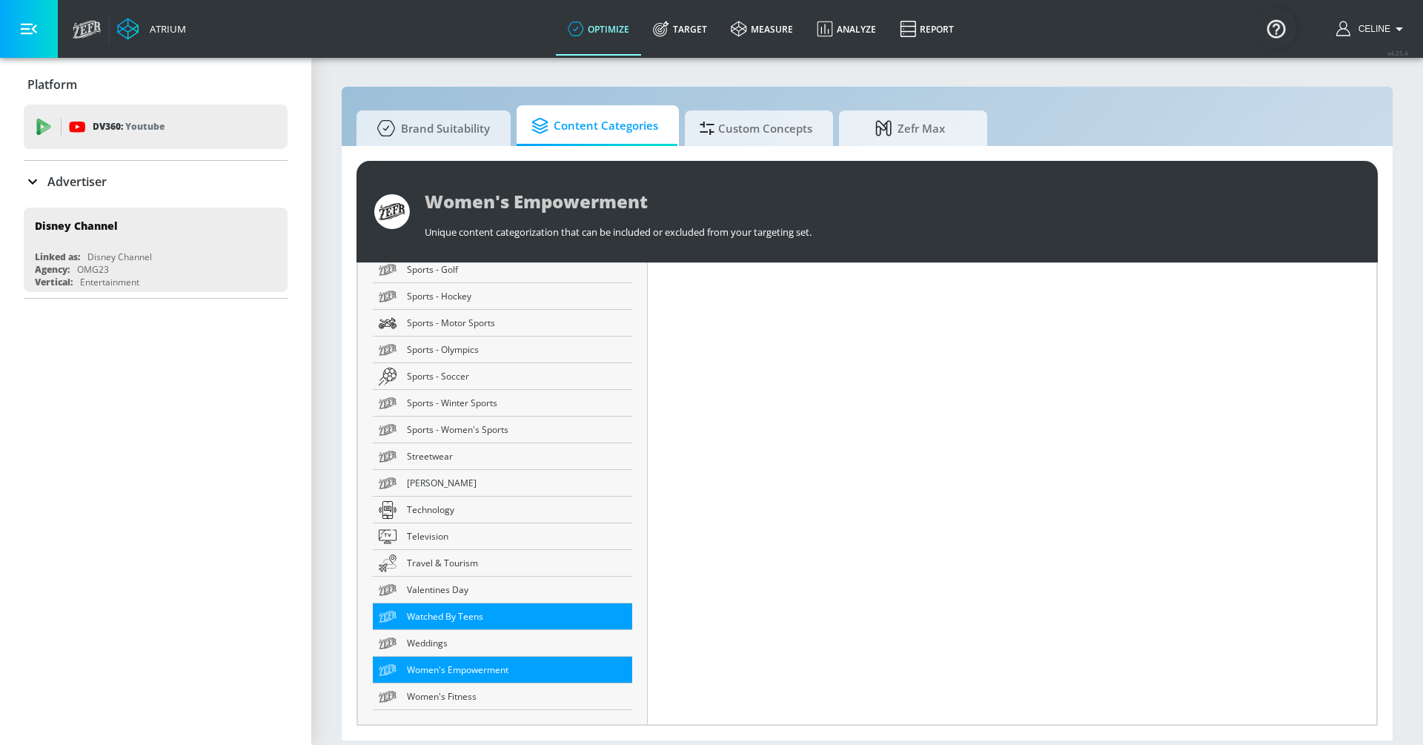
click at [498, 615] on span "Watched By Teens" at bounding box center [516, 617] width 219 height 16
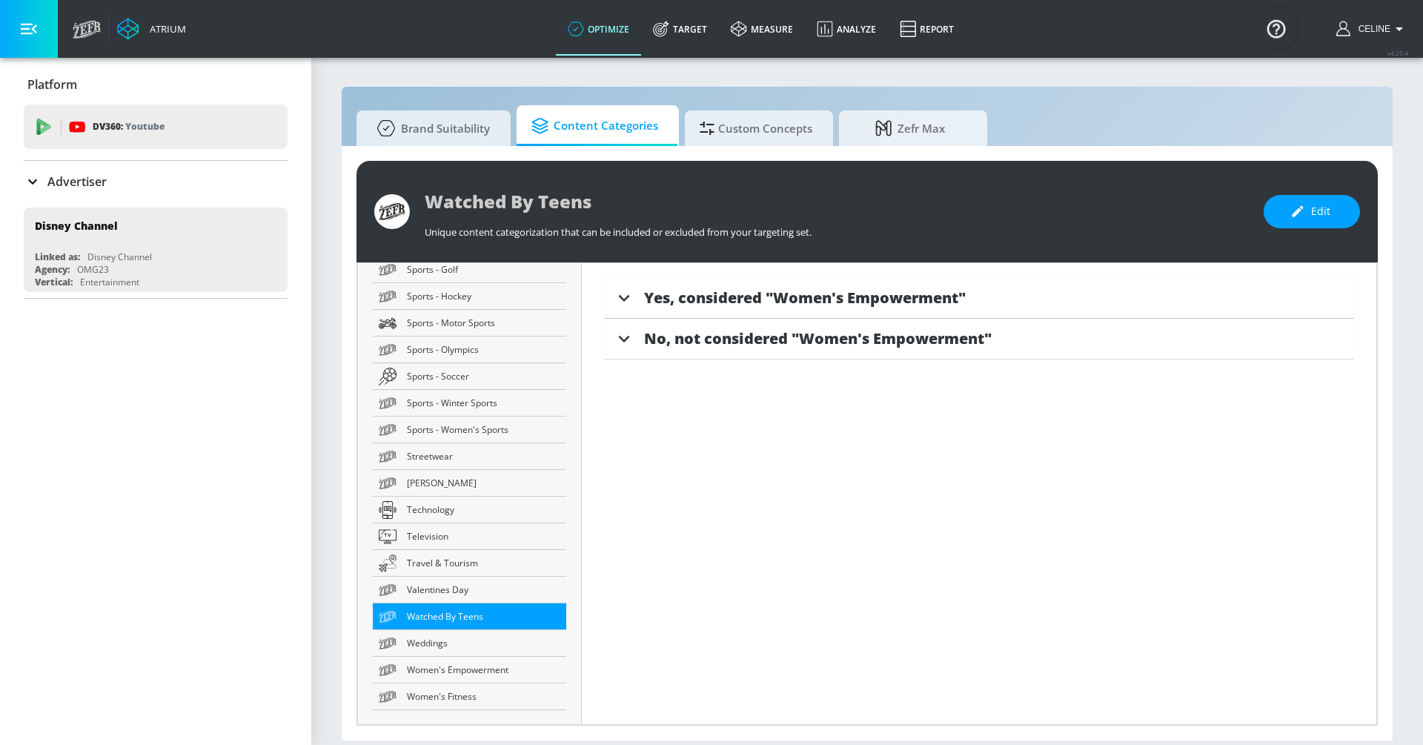
click at [746, 303] on span "Yes, considered "Women's Empowerment"" at bounding box center [805, 298] width 322 height 20
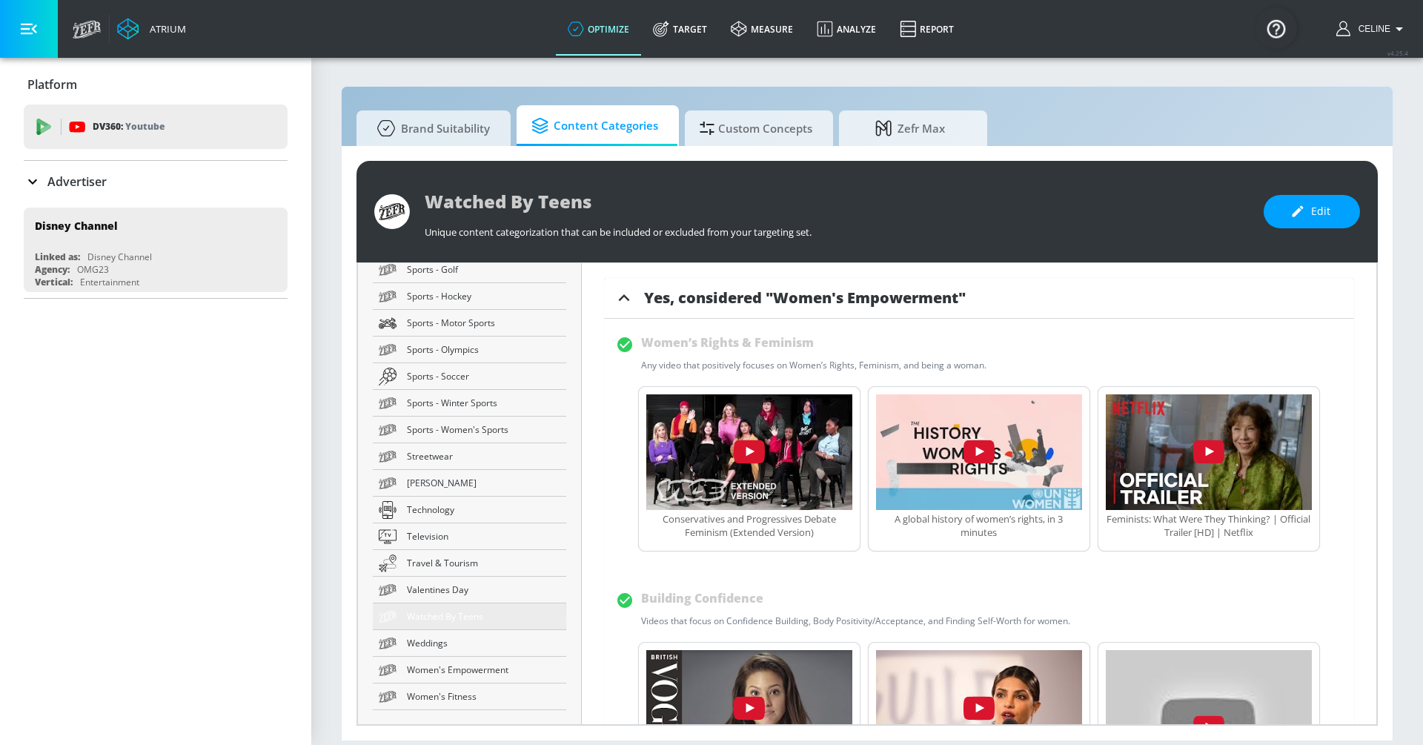
click at [440, 619] on span "Watched By Teens" at bounding box center [483, 617] width 153 height 16
click at [464, 617] on span "Watched By Teens" at bounding box center [483, 617] width 153 height 16
click at [803, 306] on span "Yes, considered "Women's Empowerment"" at bounding box center [805, 298] width 322 height 20
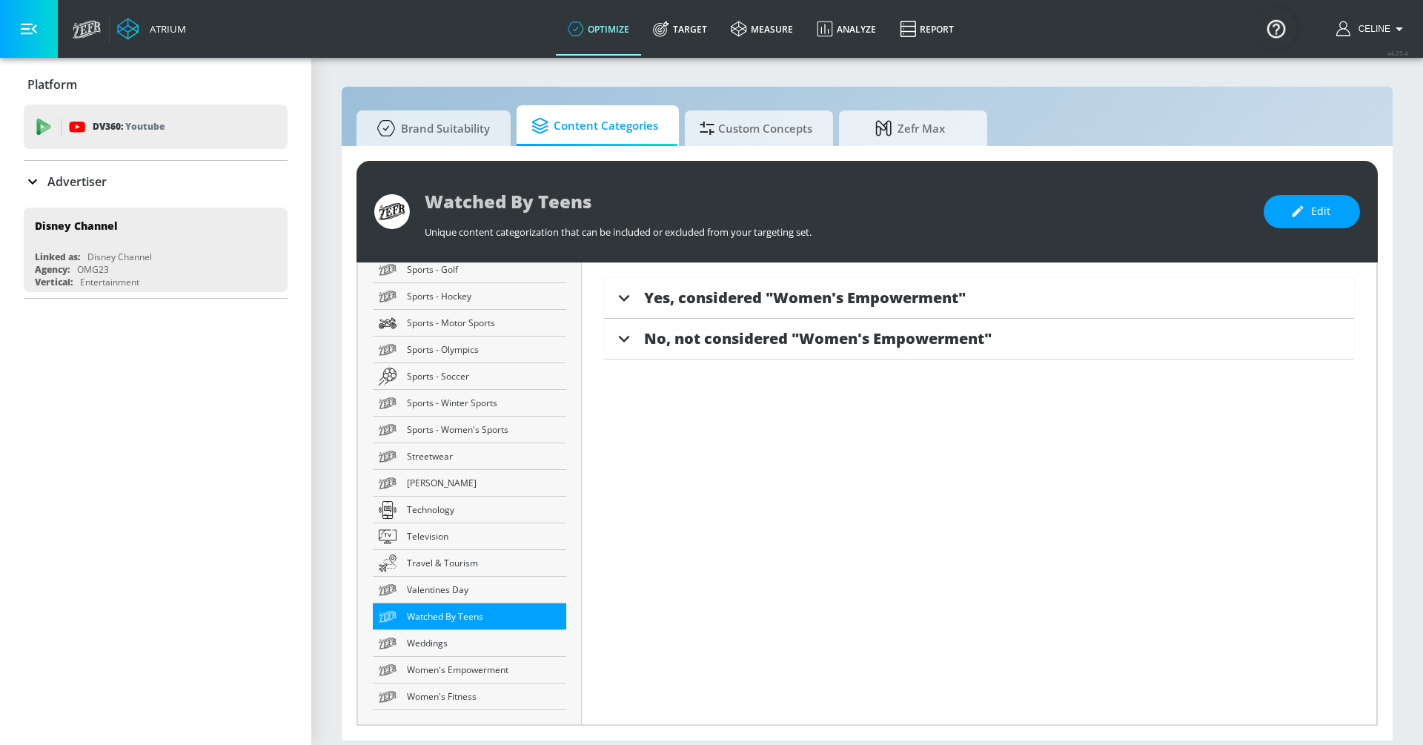
click at [803, 306] on span "Yes, considered "Women's Empowerment"" at bounding box center [805, 298] width 322 height 20
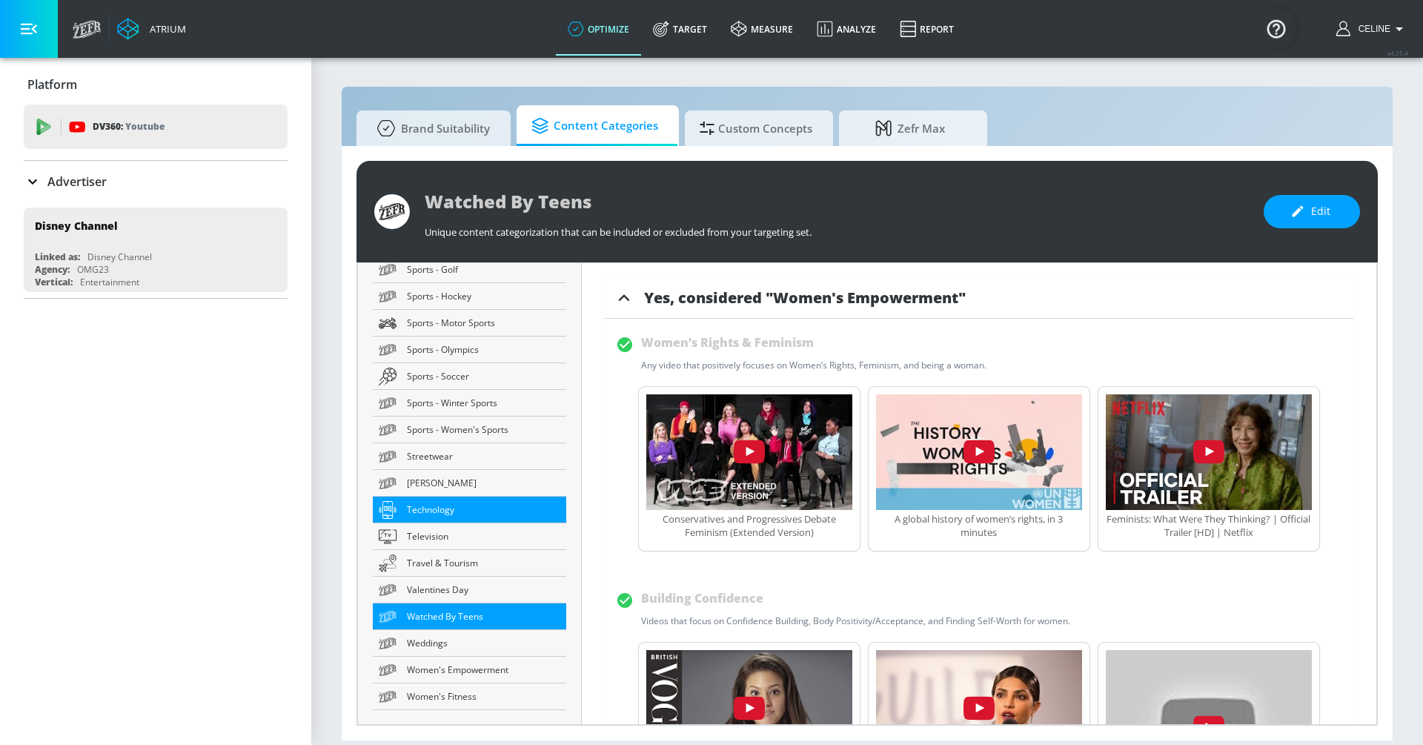
click at [492, 499] on link "Technology" at bounding box center [469, 510] width 193 height 27
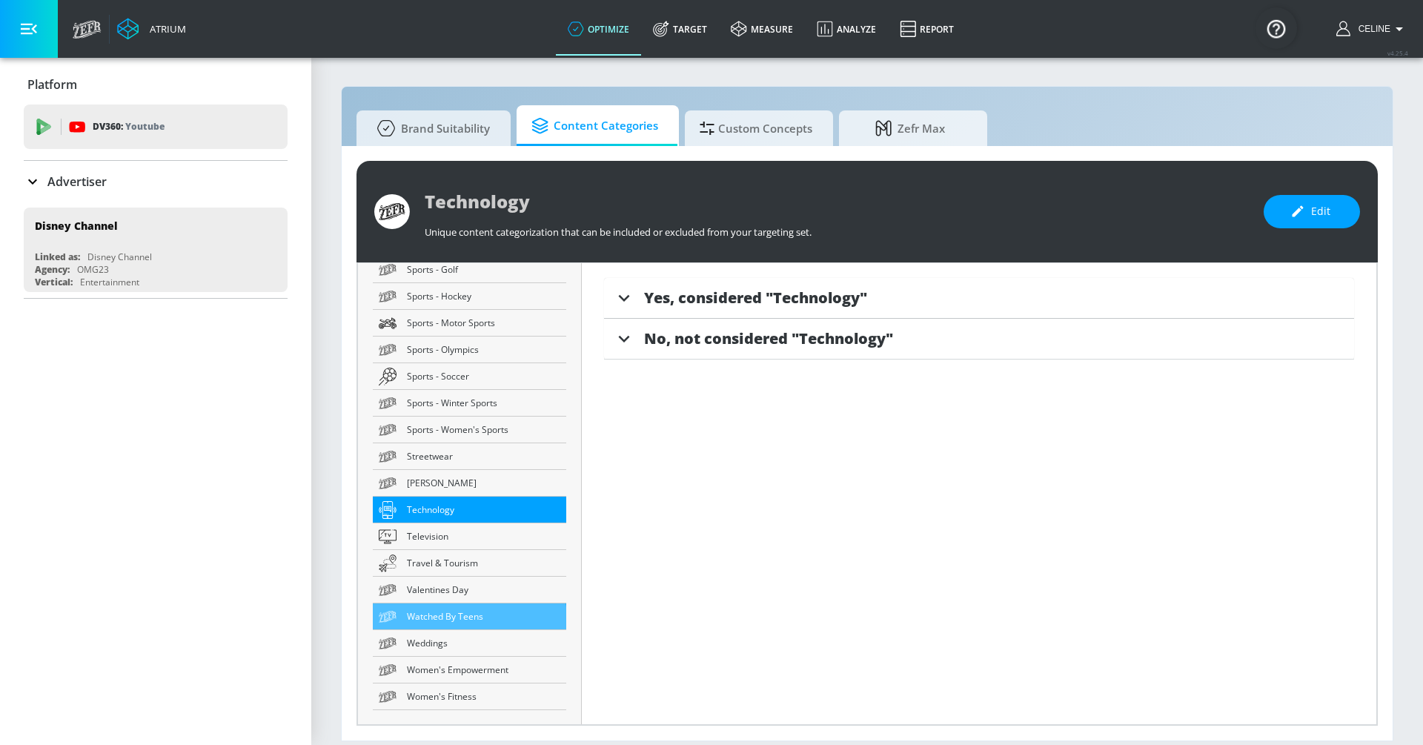
click at [459, 620] on span "Watched By Teens" at bounding box center [483, 617] width 153 height 16
type input "Watched By Teens"
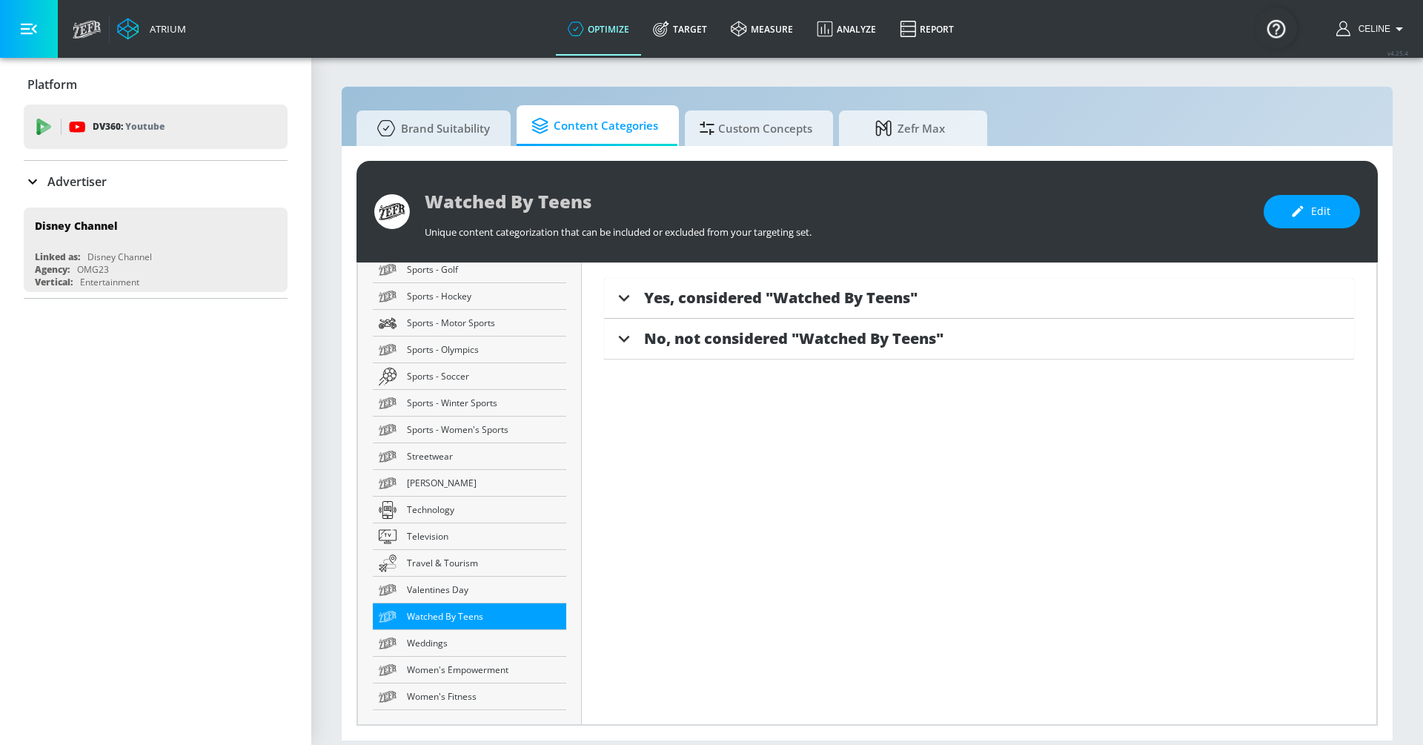
click at [843, 288] on span "Yes, considered "Watched By Teens"" at bounding box center [780, 298] width 273 height 20
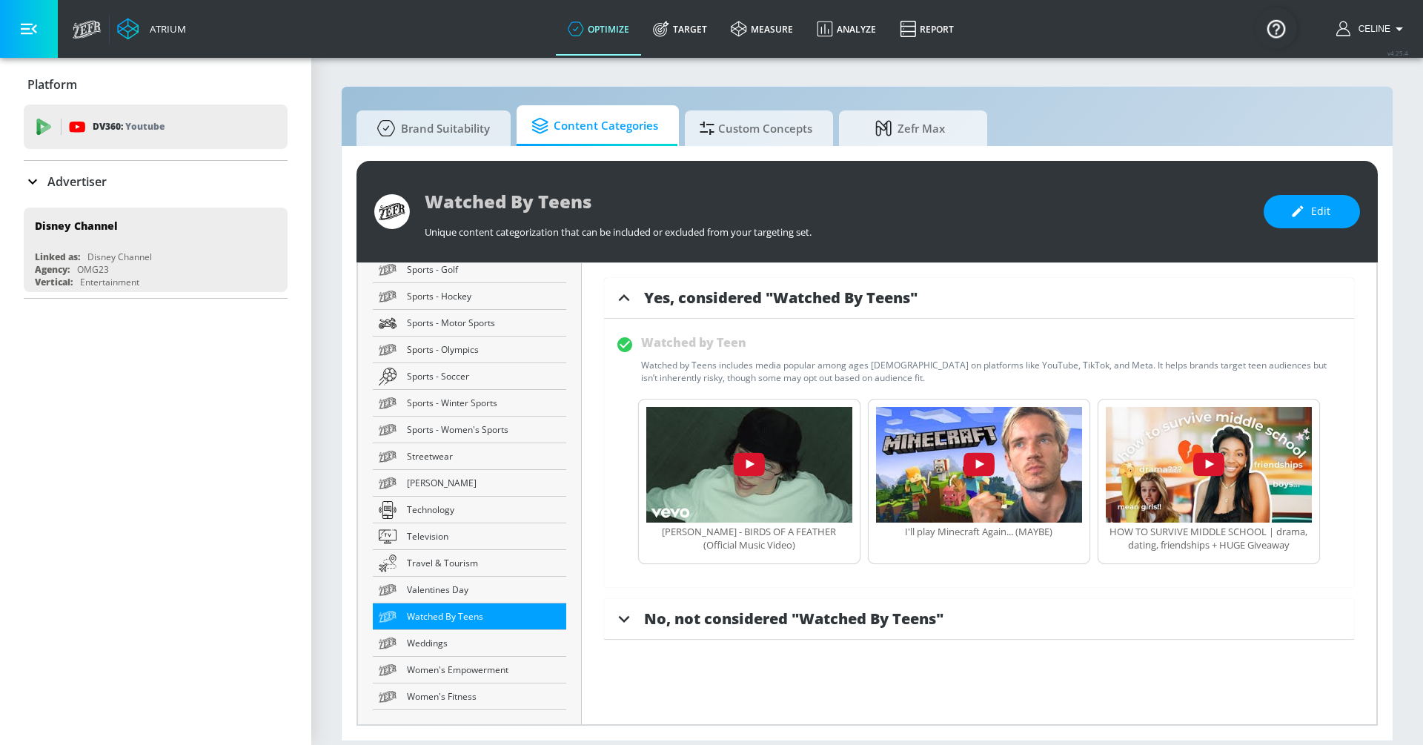
click at [727, 549] on div "[PERSON_NAME] - BIRDS OF A FEATHER (Official Music Video)" at bounding box center [749, 540] width 206 height 31
click at [732, 537] on div "[PERSON_NAME] - BIRDS OF A FEATHER (Official Music Video)" at bounding box center [749, 538] width 206 height 27
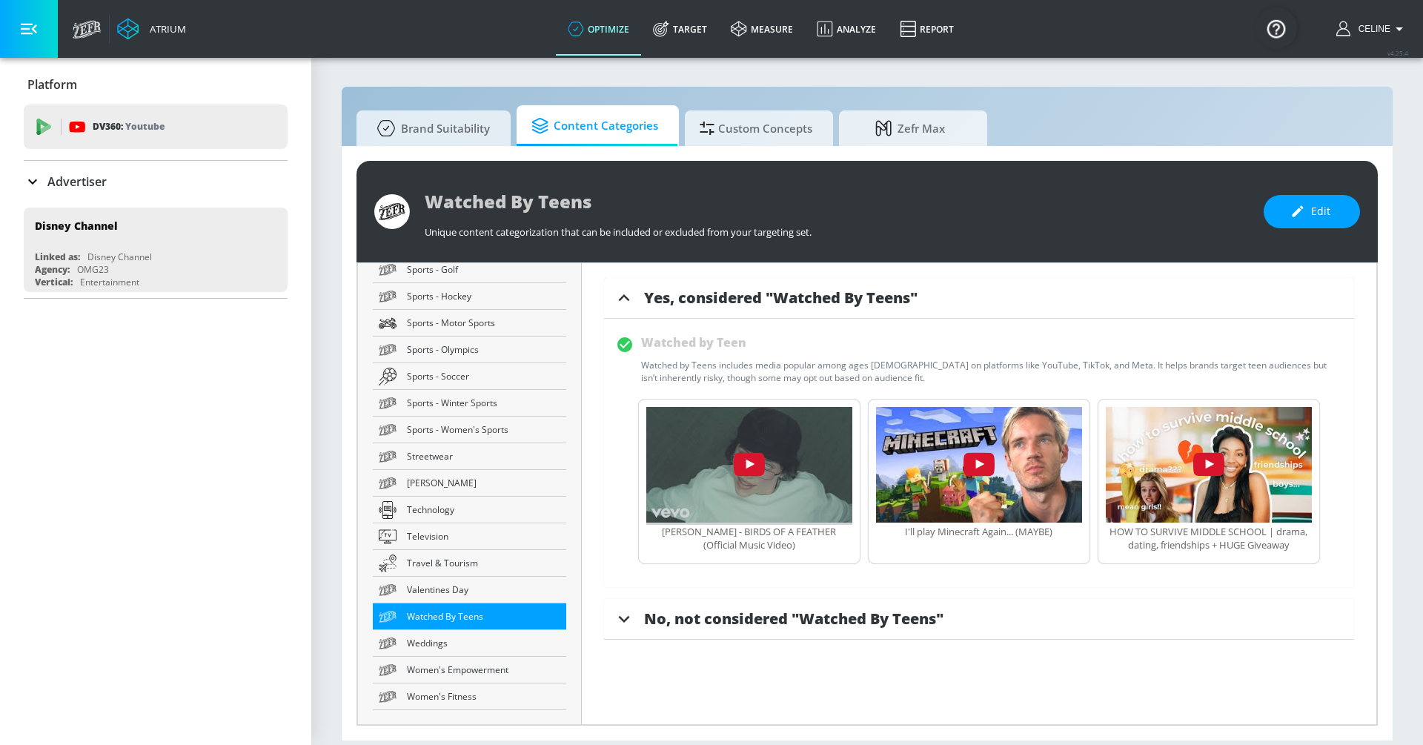
click at [760, 451] on img "button" at bounding box center [749, 465] width 206 height 116
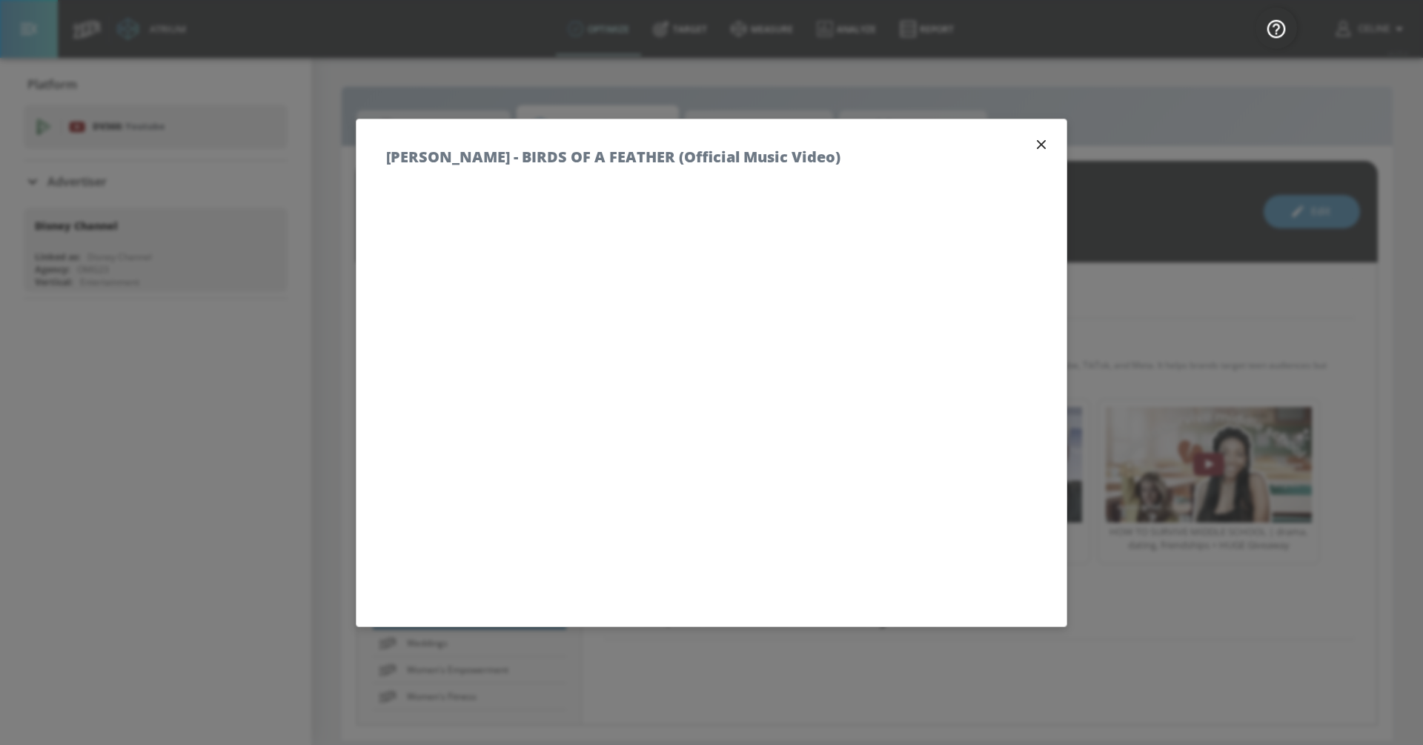
scroll to position [3, 0]
click at [1041, 142] on icon "button" at bounding box center [1041, 140] width 9 height 9
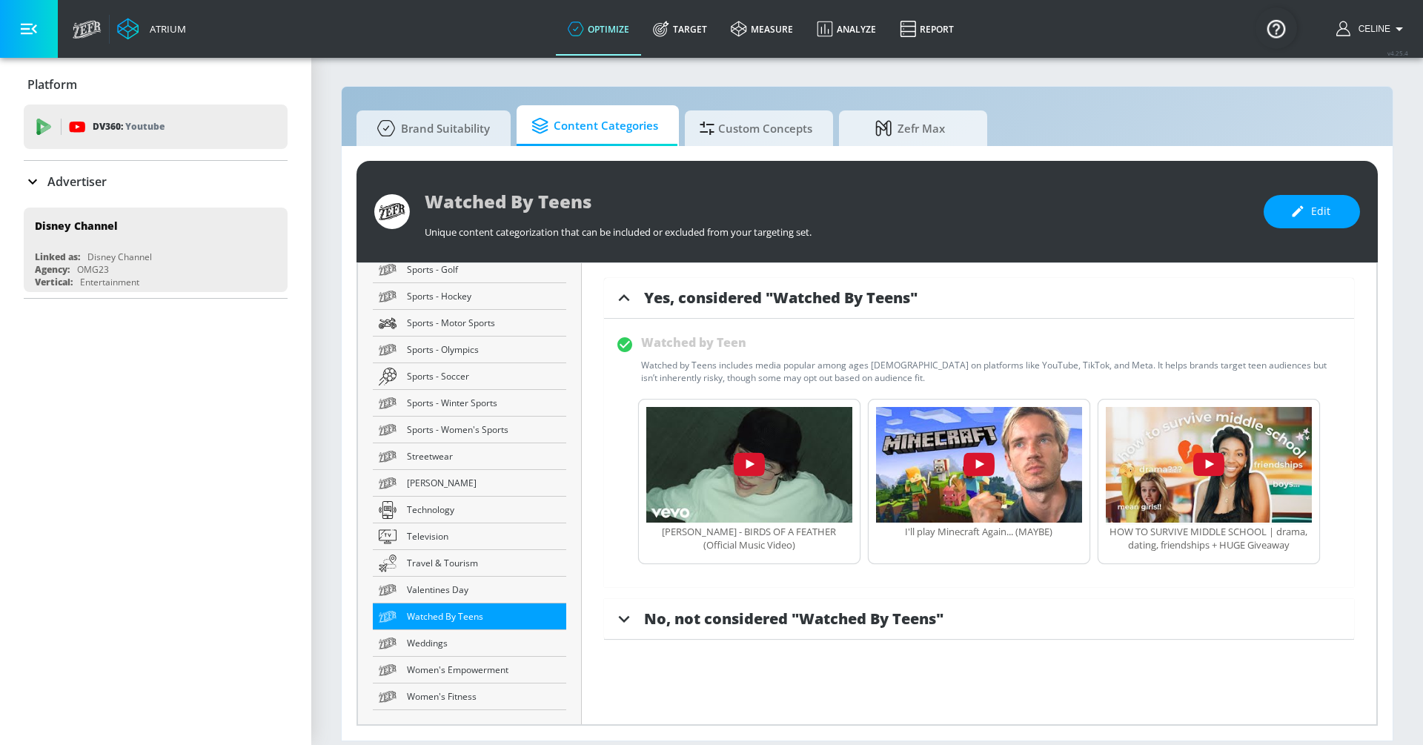
click at [1250, 419] on img "button" at bounding box center [1209, 465] width 206 height 116
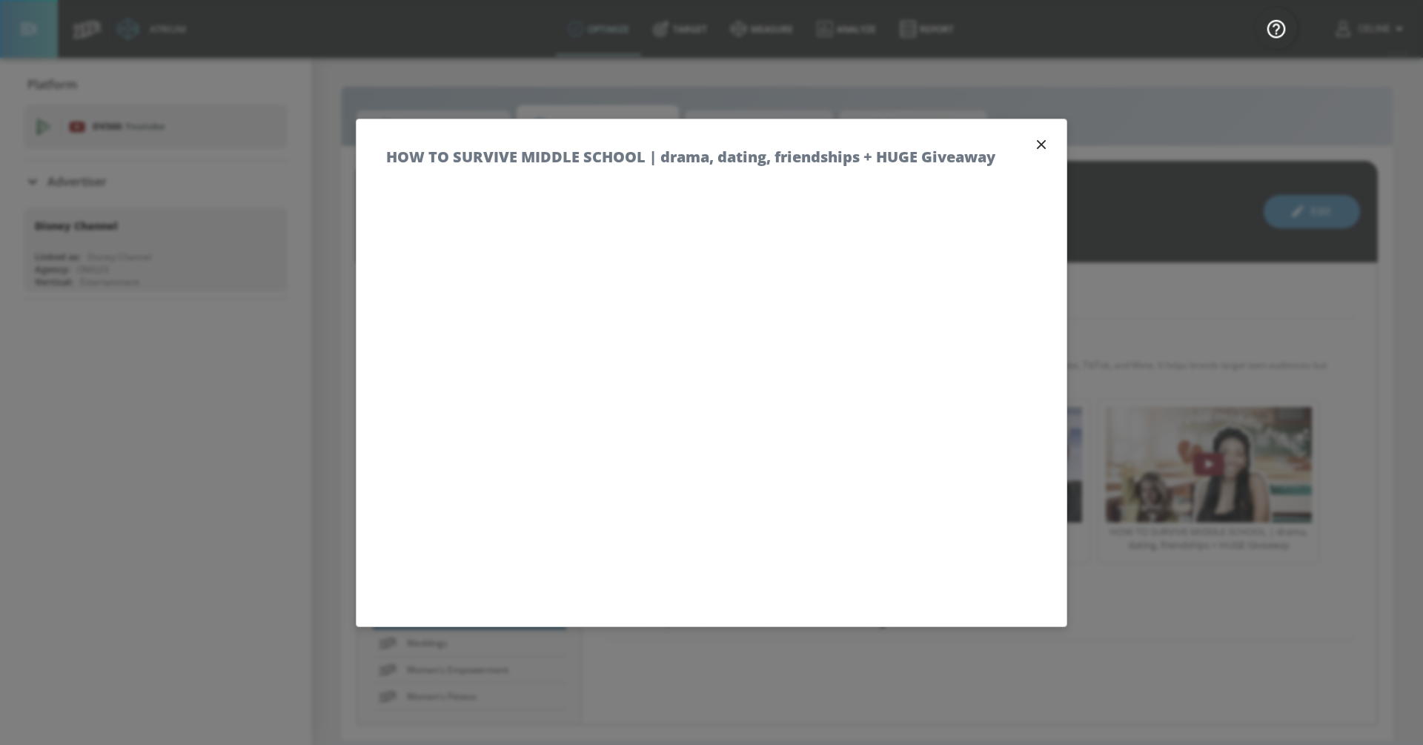
click at [1025, 137] on div "HOW TO SURVIVE MIDDLE SCHOOL | drama, dating, friendships + HUGE Giveaway" at bounding box center [712, 149] width 710 height 60
click at [1041, 147] on icon "button" at bounding box center [1041, 144] width 16 height 16
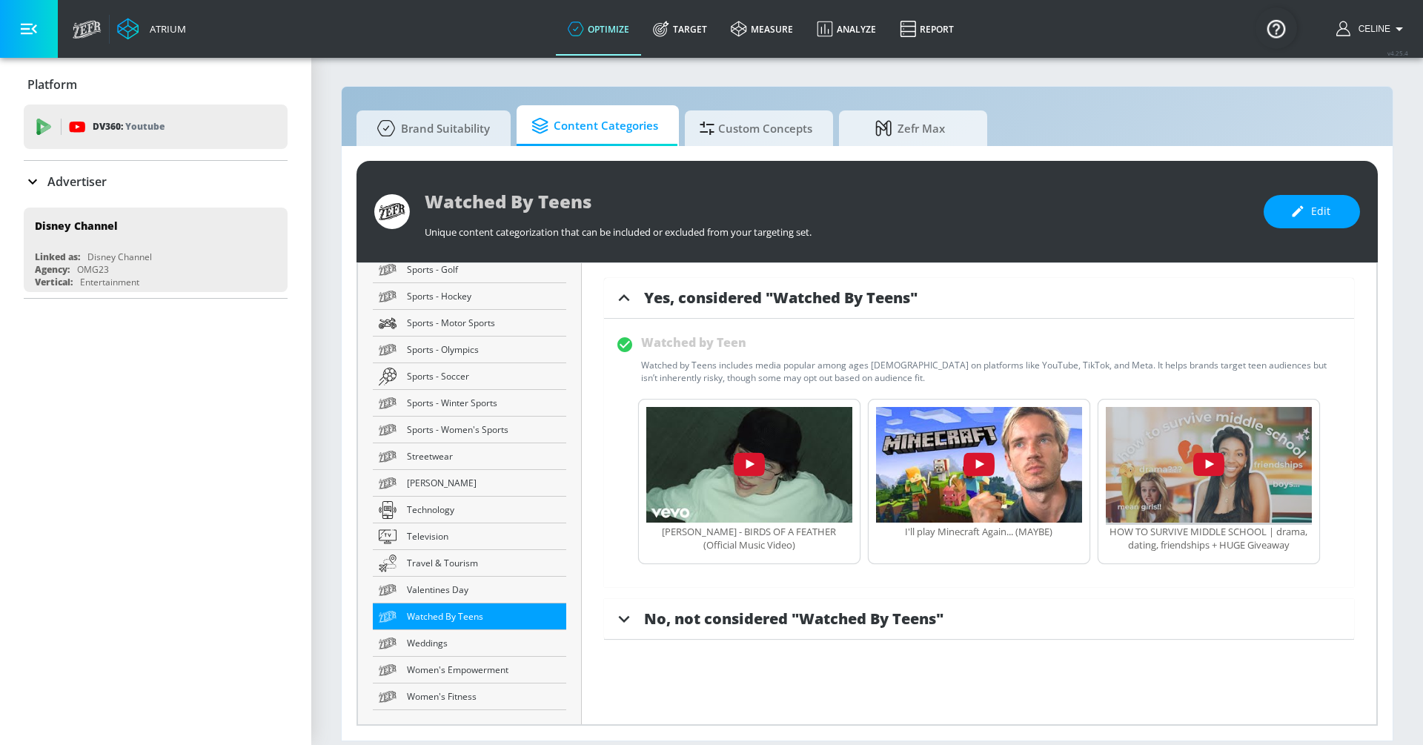
click at [1218, 457] on img "button" at bounding box center [1209, 465] width 206 height 116
